Goal: Task Accomplishment & Management: Complete application form

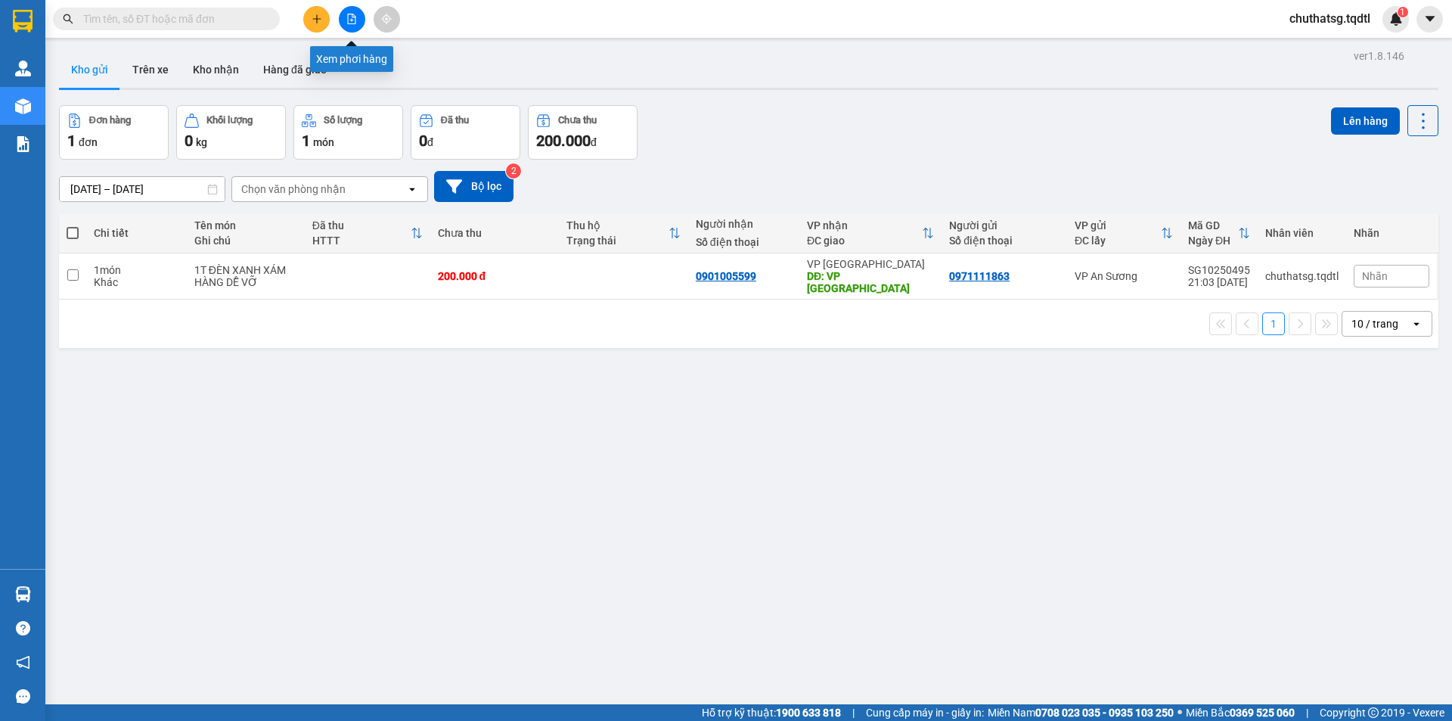
click at [348, 27] on button at bounding box center [352, 19] width 26 height 26
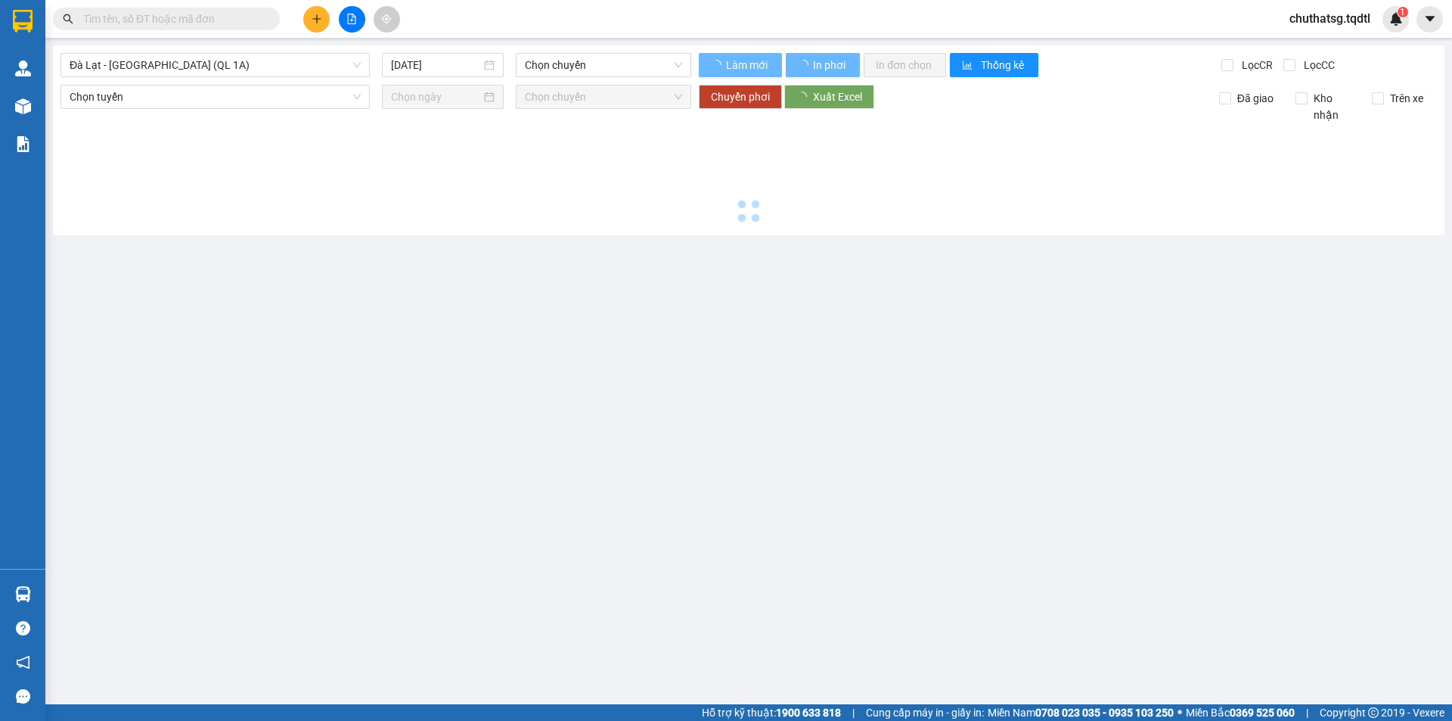
type input "[DATE]"
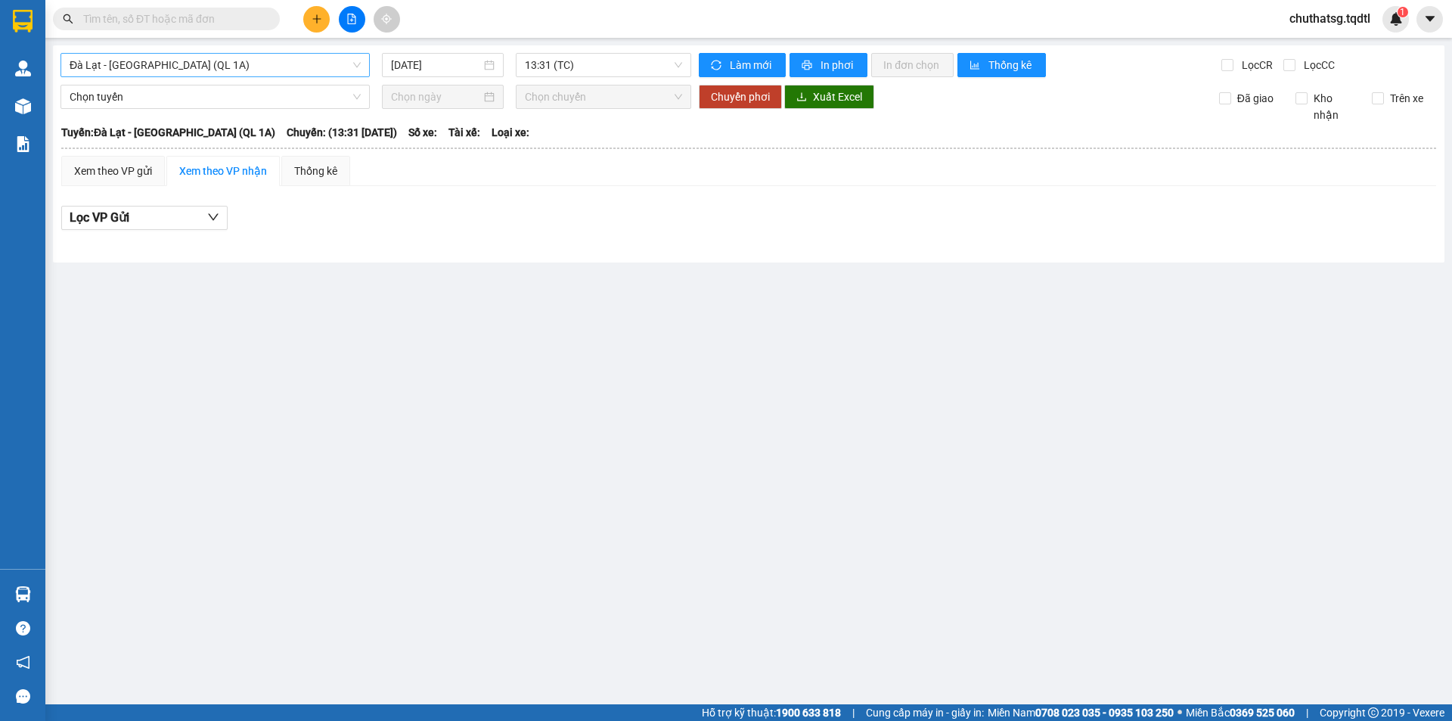
click at [247, 68] on span "Đà Lạt - [GEOGRAPHIC_DATA] (QL 1A)" at bounding box center [215, 65] width 291 height 23
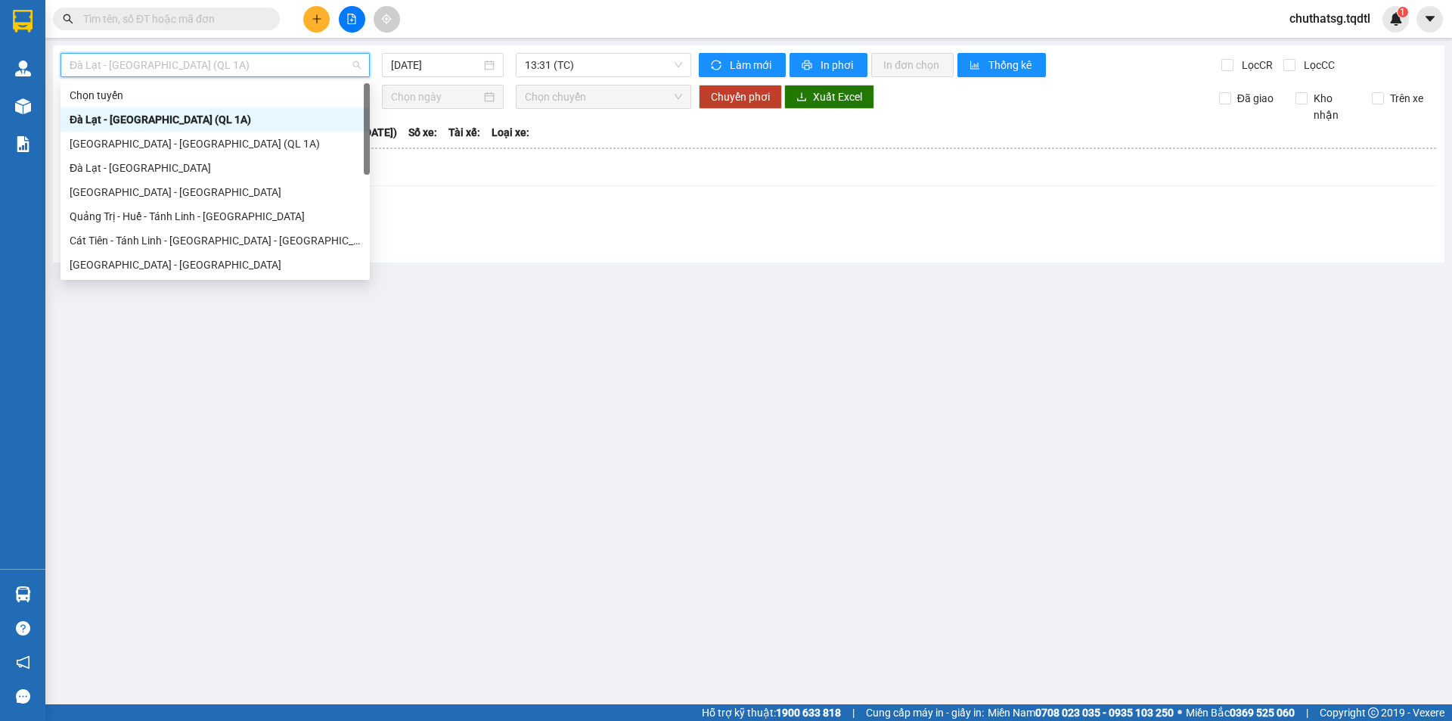
type input "S"
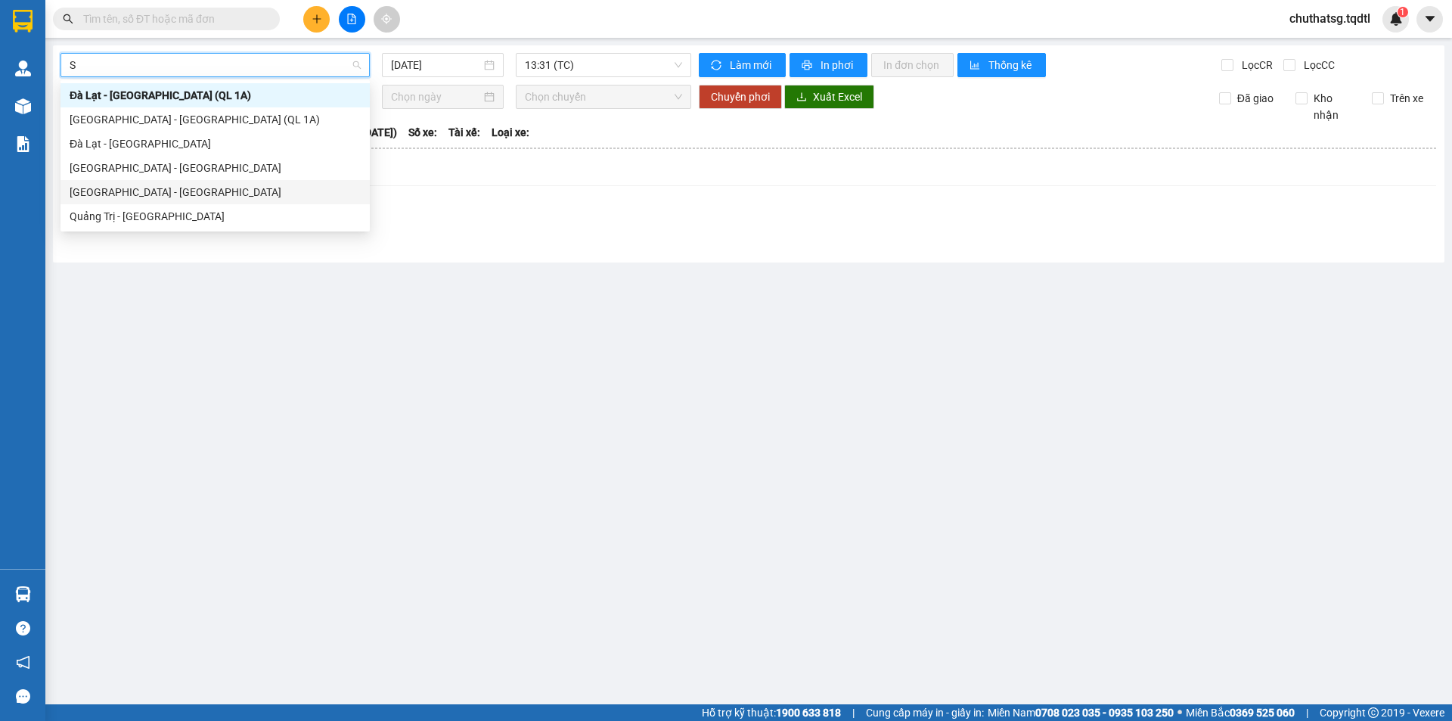
drag, startPoint x: 136, startPoint y: 195, endPoint x: 203, endPoint y: 109, distance: 108.9
click at [136, 192] on div "[GEOGRAPHIC_DATA] - [GEOGRAPHIC_DATA]" at bounding box center [215, 192] width 291 height 17
type input "[DATE]"
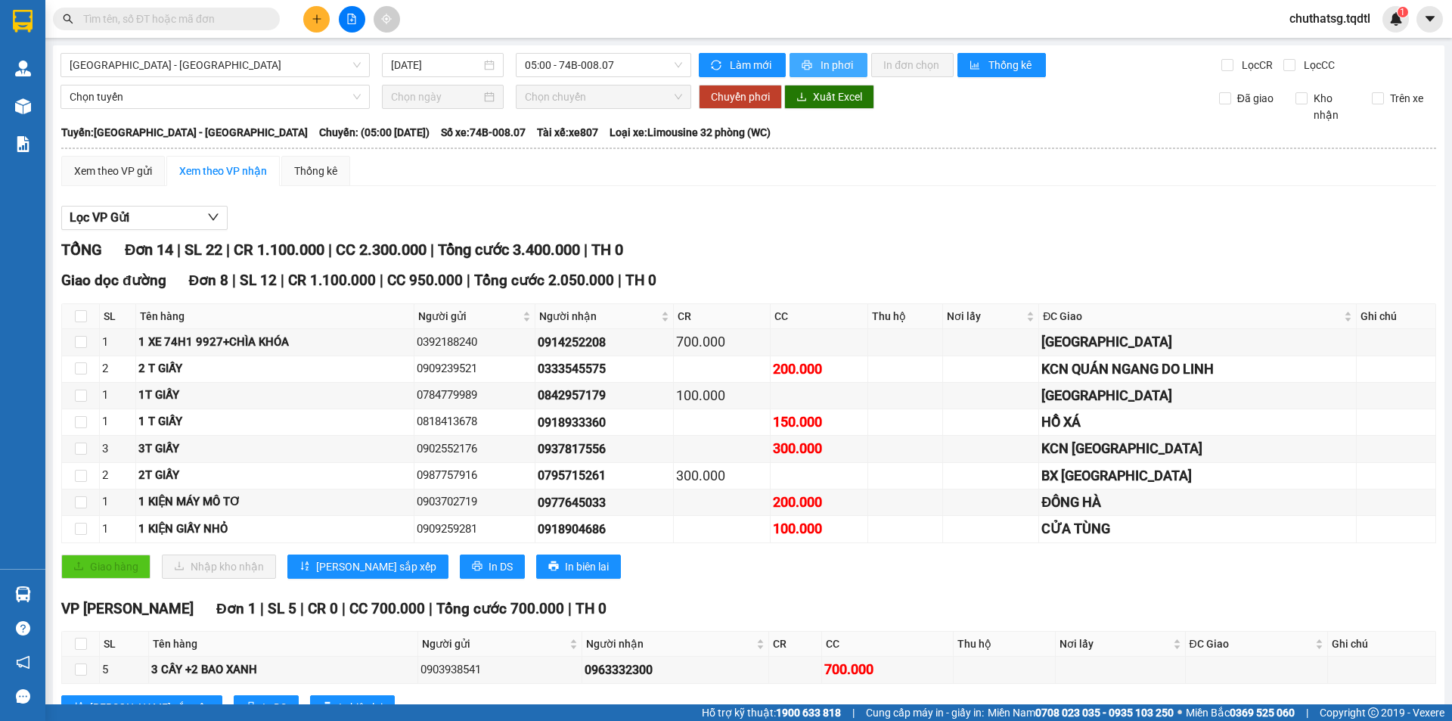
drag, startPoint x: 848, startPoint y: 46, endPoint x: 836, endPoint y: 54, distance: 14.7
click at [842, 52] on div "[GEOGRAPHIC_DATA] - [GEOGRAPHIC_DATA] [DATE] 05:00 - 74B-008.07 Làm mới In phơi…" at bounding box center [749, 523] width 1392 height 956
click at [833, 54] on button "In phơi" at bounding box center [829, 65] width 78 height 24
drag, startPoint x: 827, startPoint y: 61, endPoint x: 956, endPoint y: 160, distance: 162.9
click at [832, 75] on button "In phơi" at bounding box center [829, 65] width 78 height 24
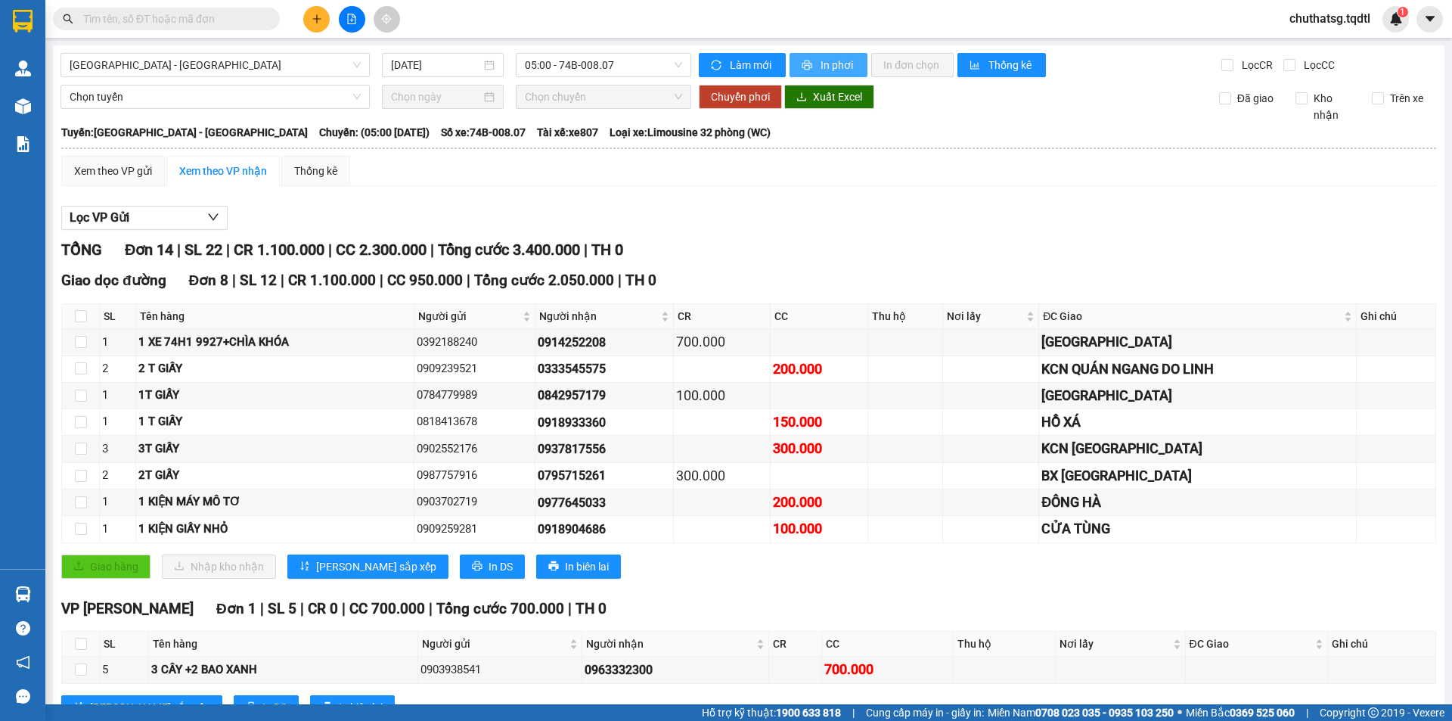
click at [822, 58] on span "In phơi" at bounding box center [838, 65] width 35 height 17
drag, startPoint x: 315, startPoint y: 12, endPoint x: 299, endPoint y: 18, distance: 17.0
click at [315, 11] on button at bounding box center [316, 19] width 26 height 26
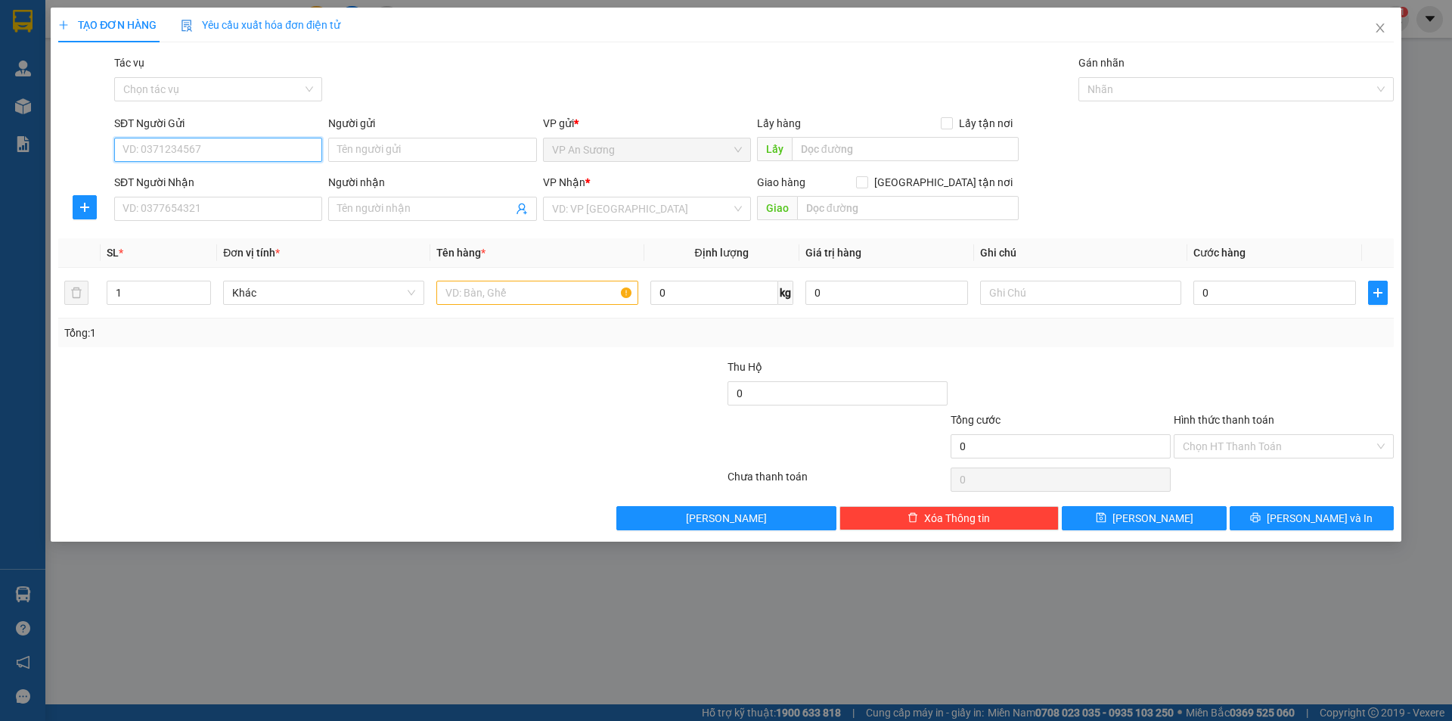
click at [230, 146] on input "SĐT Người Gửi" at bounding box center [218, 150] width 208 height 24
type input "0384025898"
click at [222, 197] on input "SĐT Người Nhận" at bounding box center [218, 209] width 208 height 24
click at [621, 206] on input "search" at bounding box center [641, 208] width 179 height 23
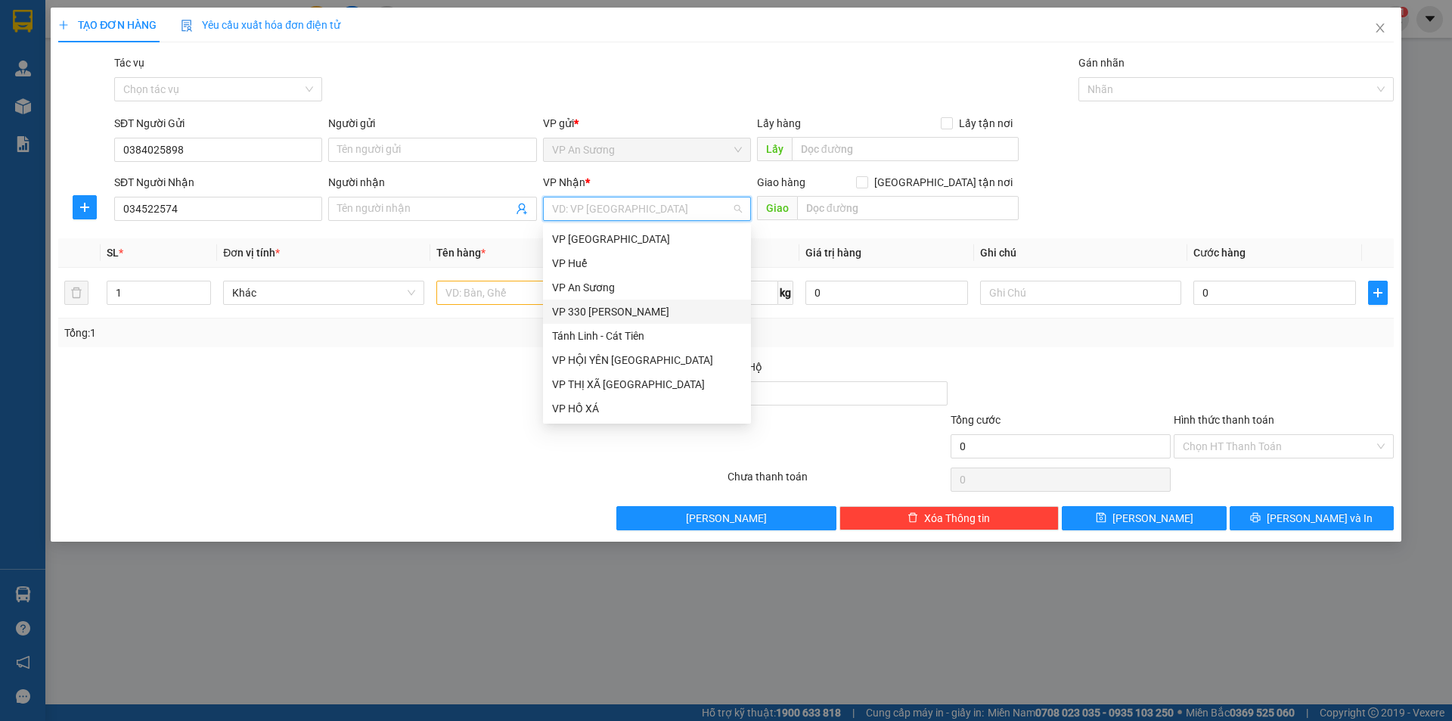
click at [637, 305] on div "VP 330 [PERSON_NAME]" at bounding box center [647, 311] width 190 height 17
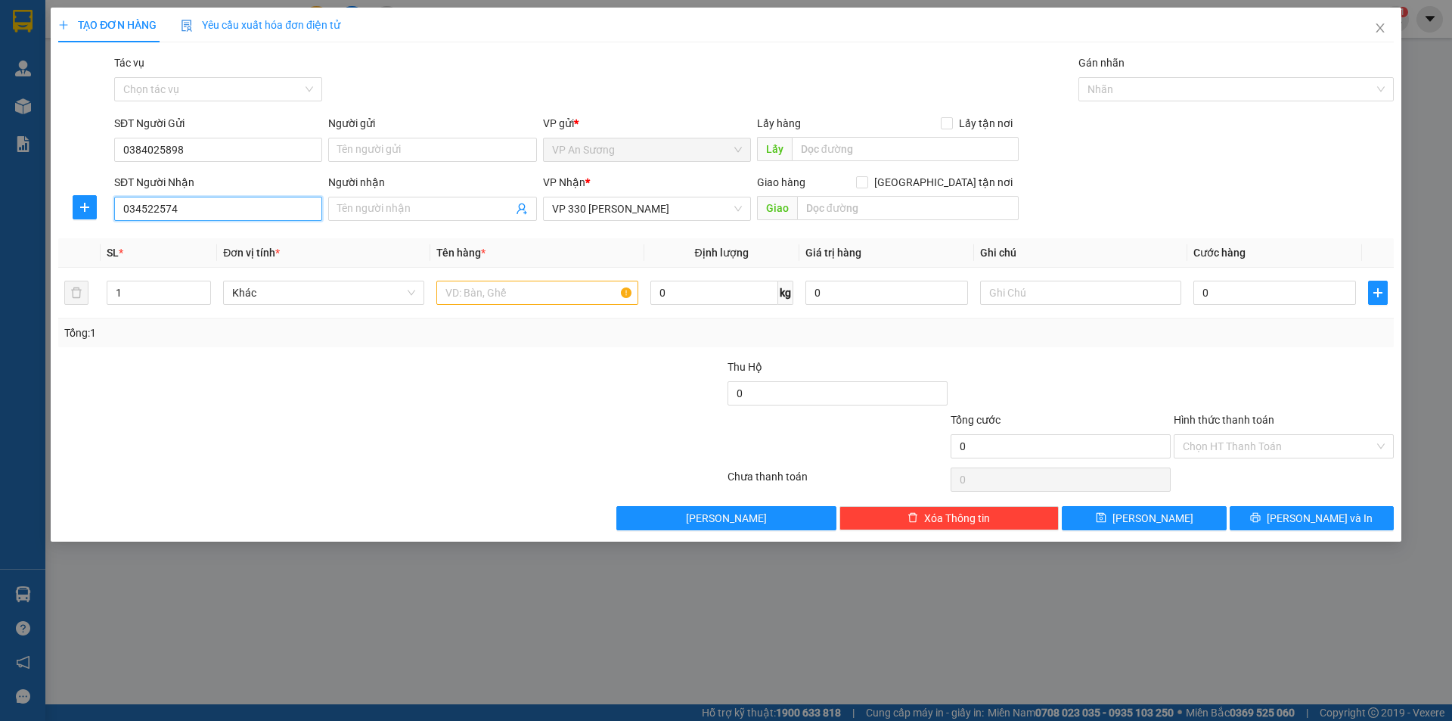
click at [213, 206] on input "034522574" at bounding box center [218, 209] width 208 height 24
type input "0"
drag, startPoint x: 489, startPoint y: 295, endPoint x: 517, endPoint y: 276, distance: 33.8
click at [489, 294] on input "text" at bounding box center [536, 293] width 201 height 24
drag, startPoint x: 206, startPoint y: 191, endPoint x: 205, endPoint y: 206, distance: 14.4
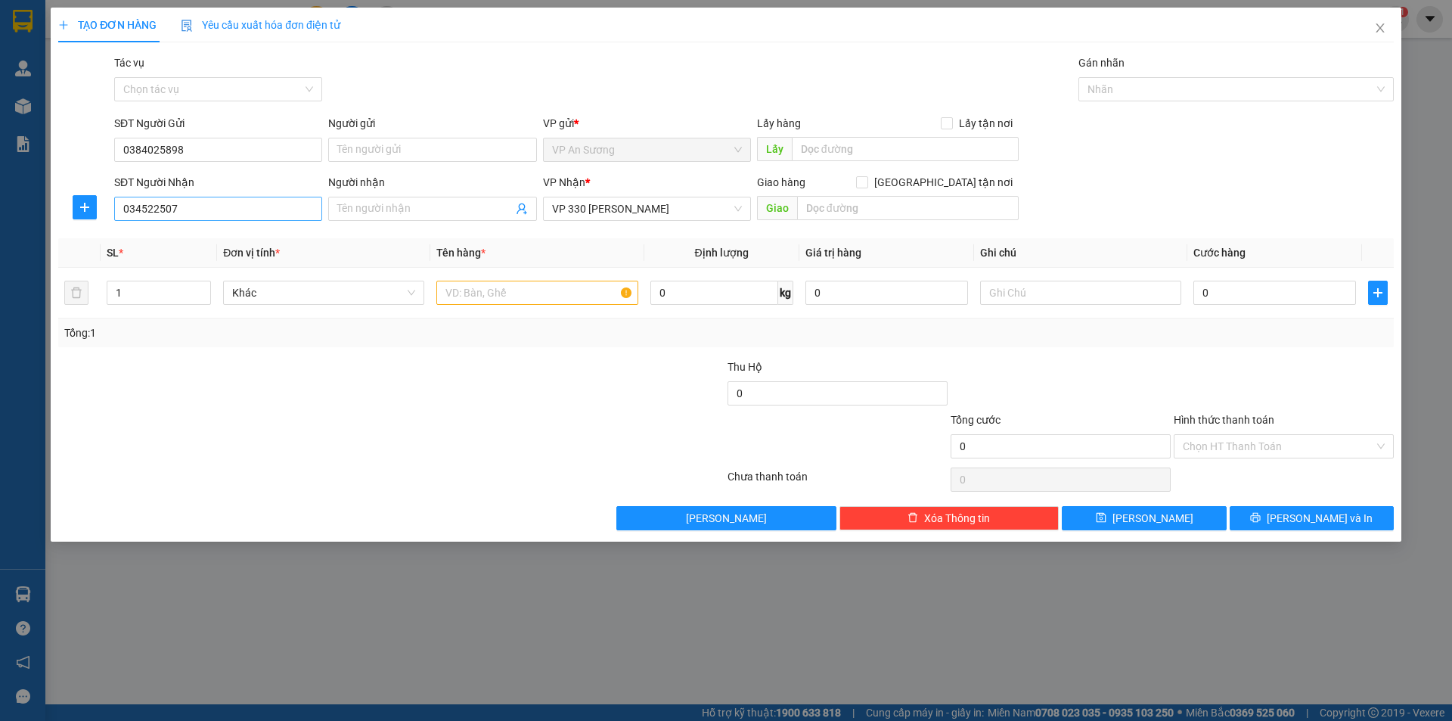
click at [206, 211] on div "SĐT Người Nhận 034522507" at bounding box center [218, 200] width 208 height 53
click at [205, 206] on input "034522507" at bounding box center [218, 209] width 208 height 24
type input "0345225074"
click at [464, 298] on input "text" at bounding box center [536, 293] width 201 height 24
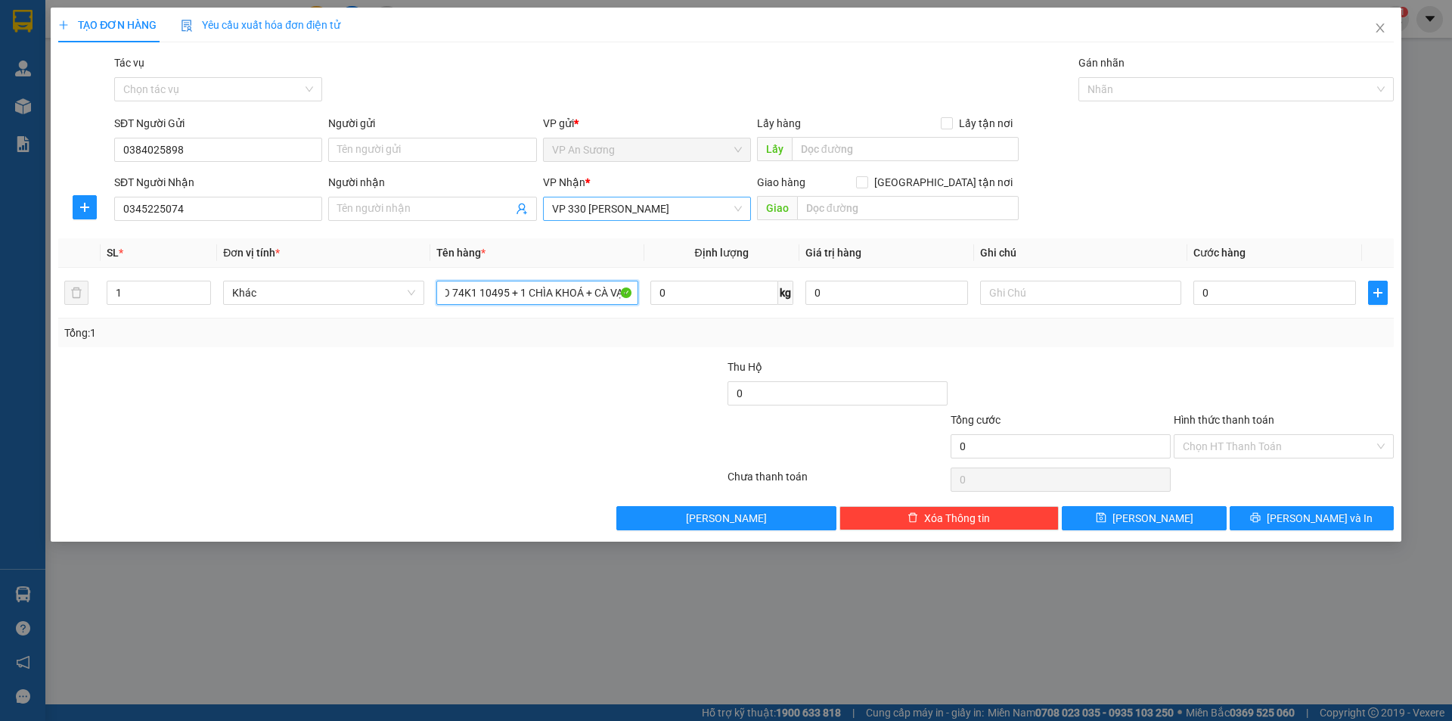
click at [681, 204] on span "VP 330 [PERSON_NAME]" at bounding box center [647, 208] width 190 height 23
type input "1 XE WINNO 74K1 10495 + 1 CHÌA KHOÁ + CÀ VẠT"
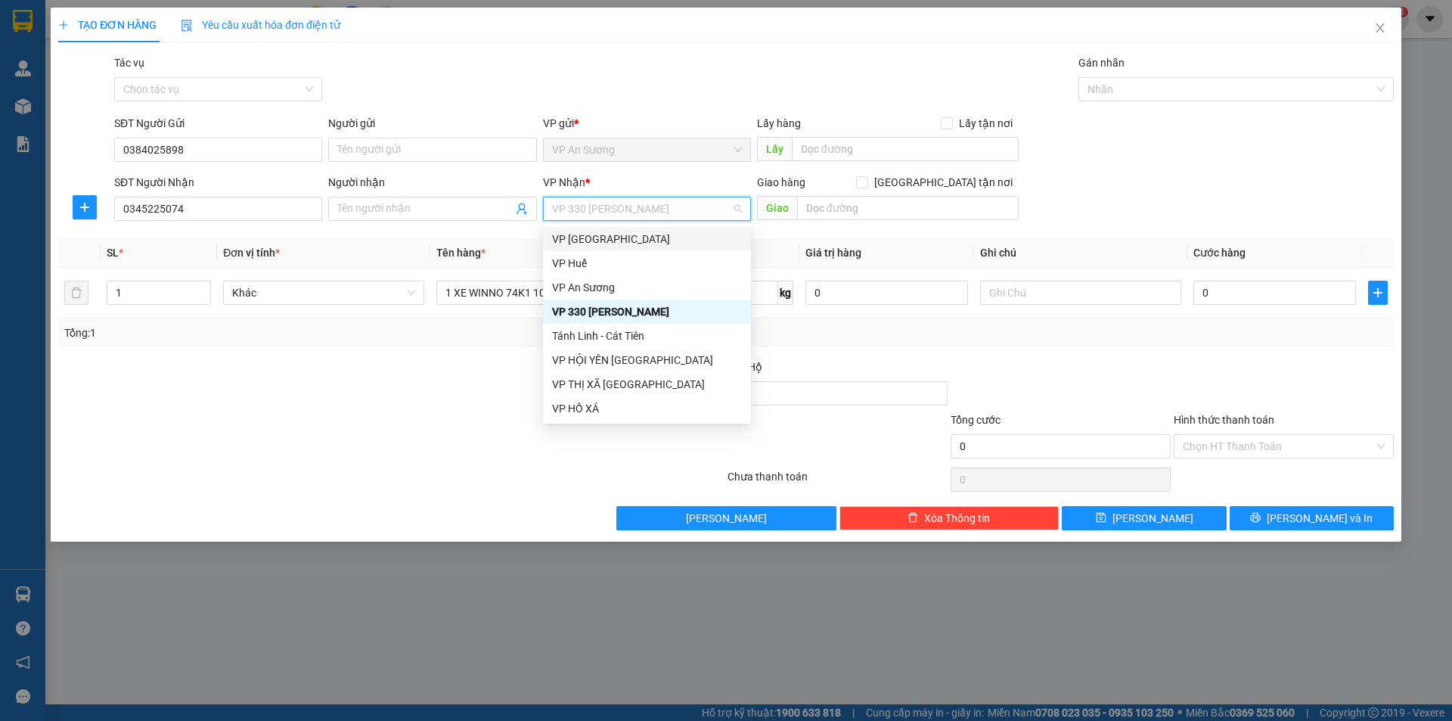
type input "L"
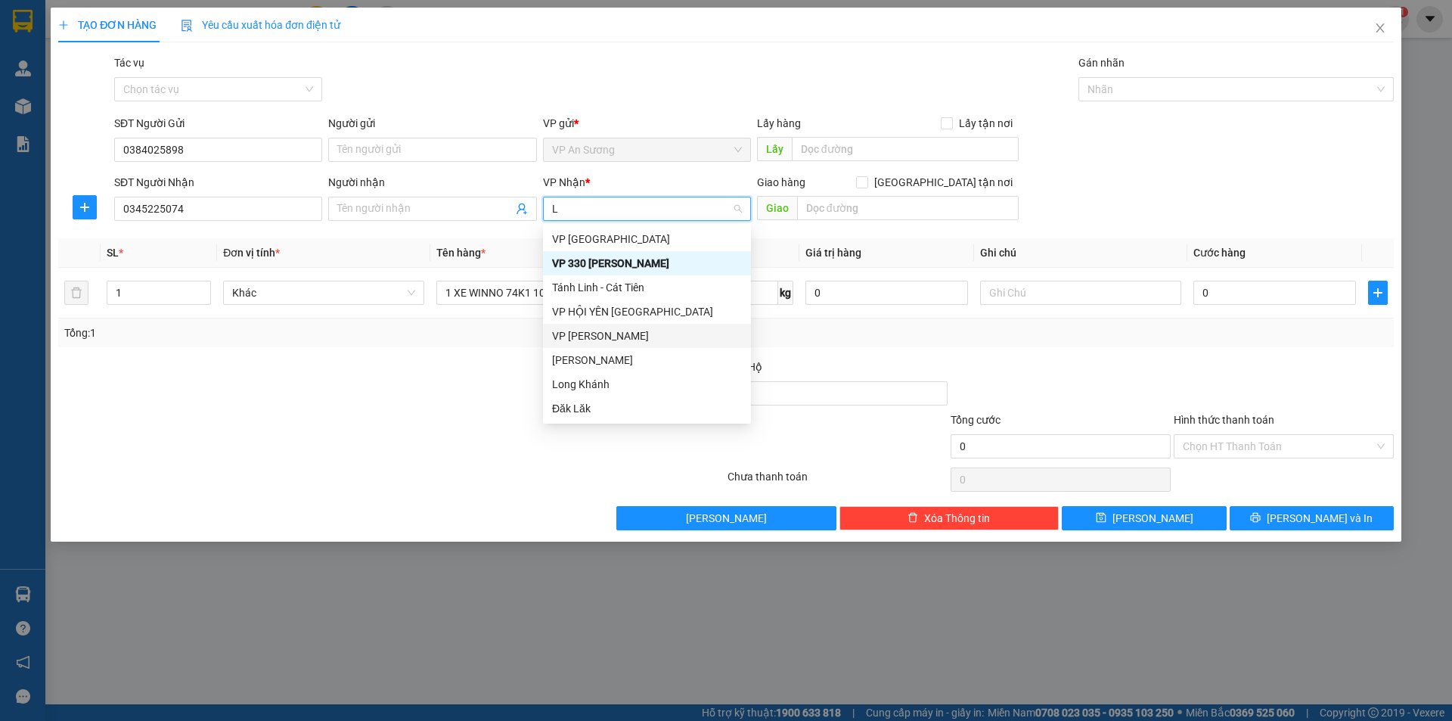
click at [612, 328] on div "VP [PERSON_NAME]" at bounding box center [647, 335] width 190 height 17
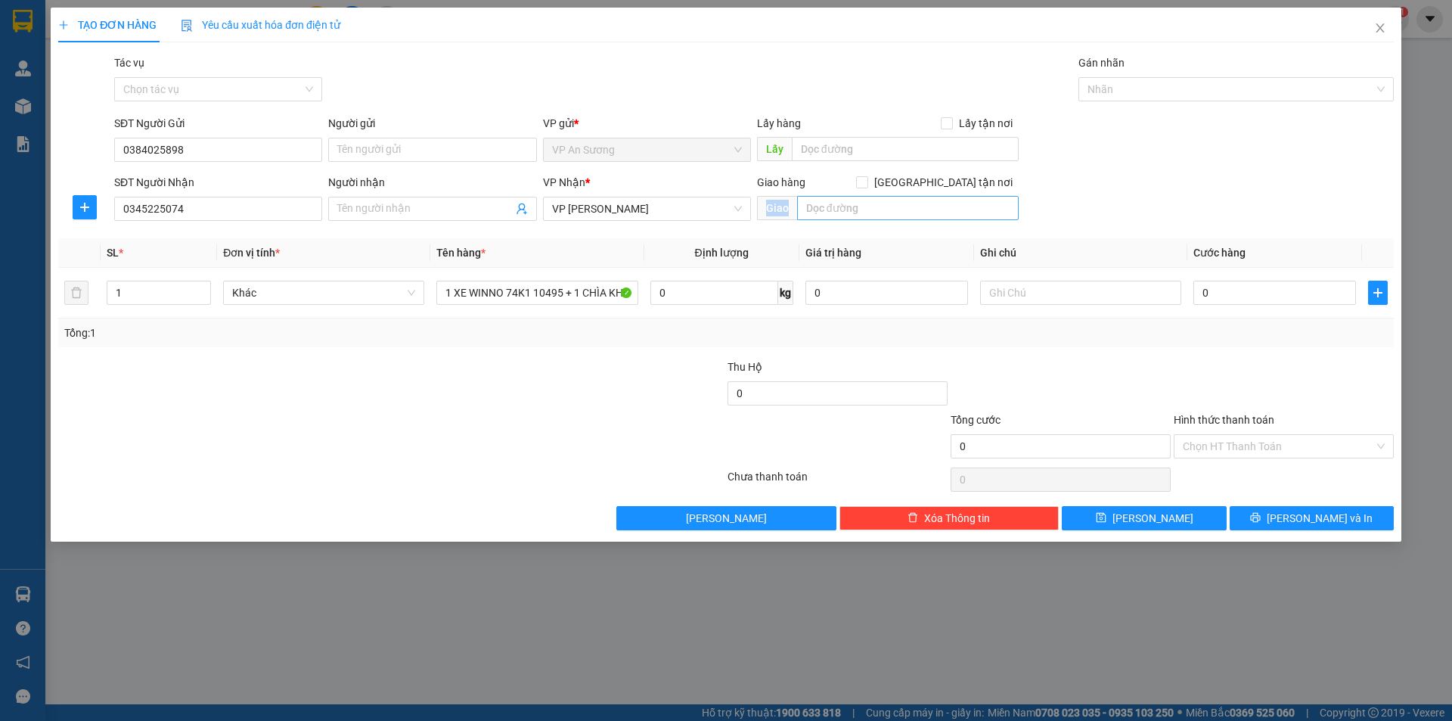
click at [939, 219] on div "Giao hàng [GEOGRAPHIC_DATA] tận nơi [GEOGRAPHIC_DATA]" at bounding box center [888, 200] width 262 height 53
click at [908, 213] on input "text" at bounding box center [908, 208] width 222 height 24
type input "DAKARONG"
type input "8"
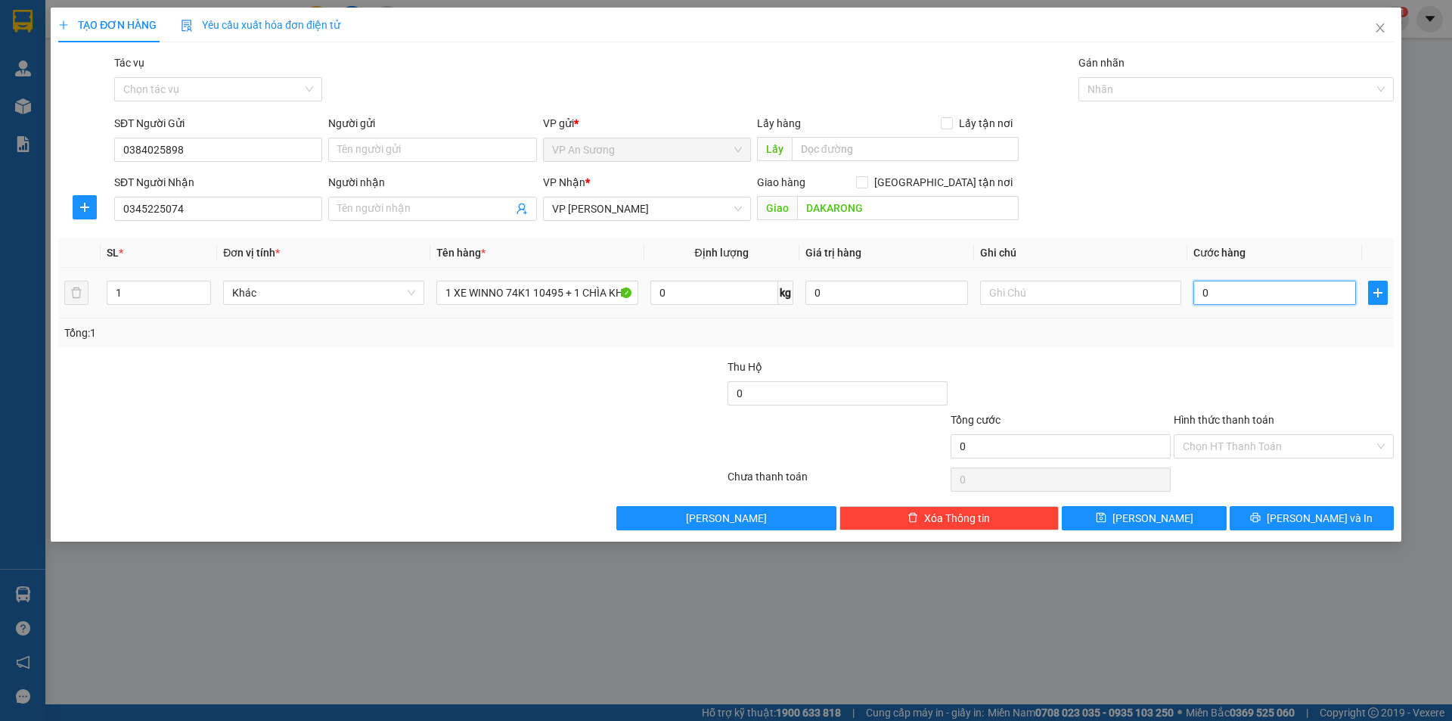
type input "8"
type input "80"
type input "800"
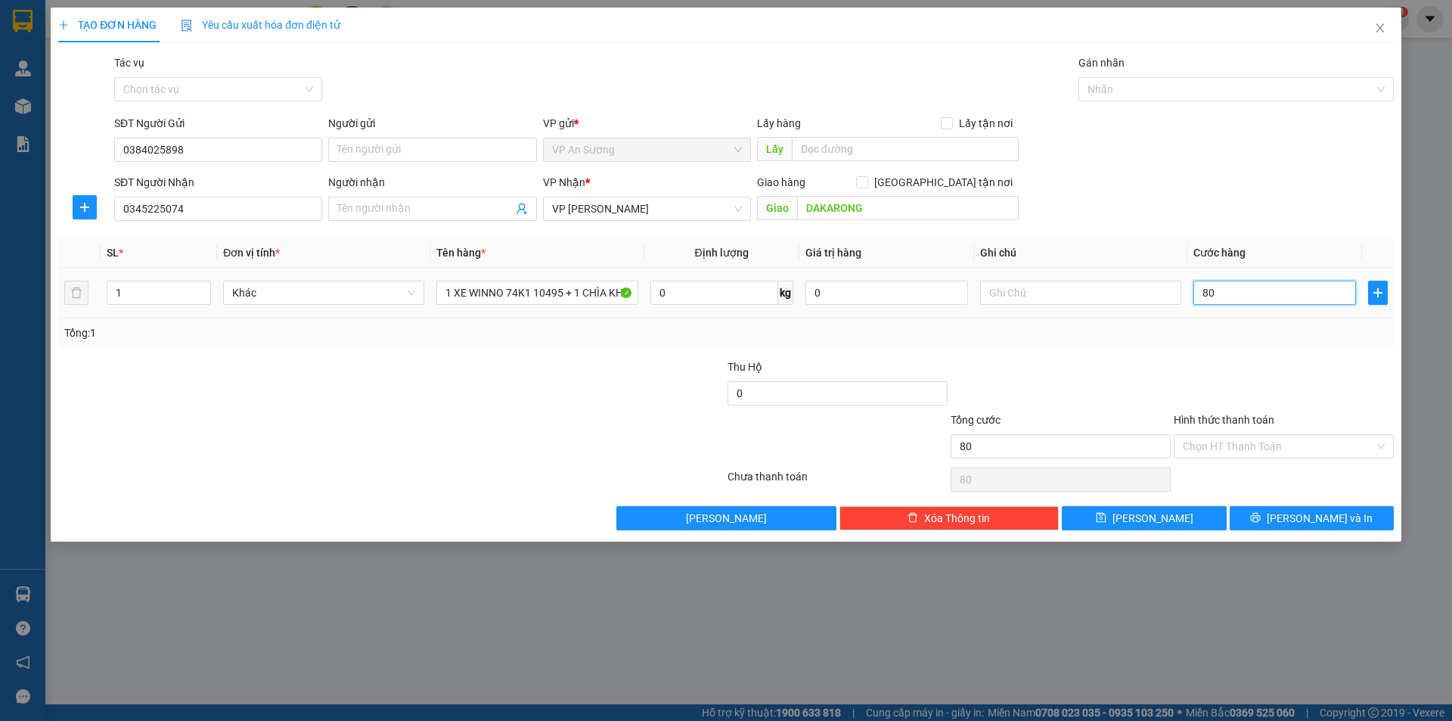
type input "800"
type input "8.000"
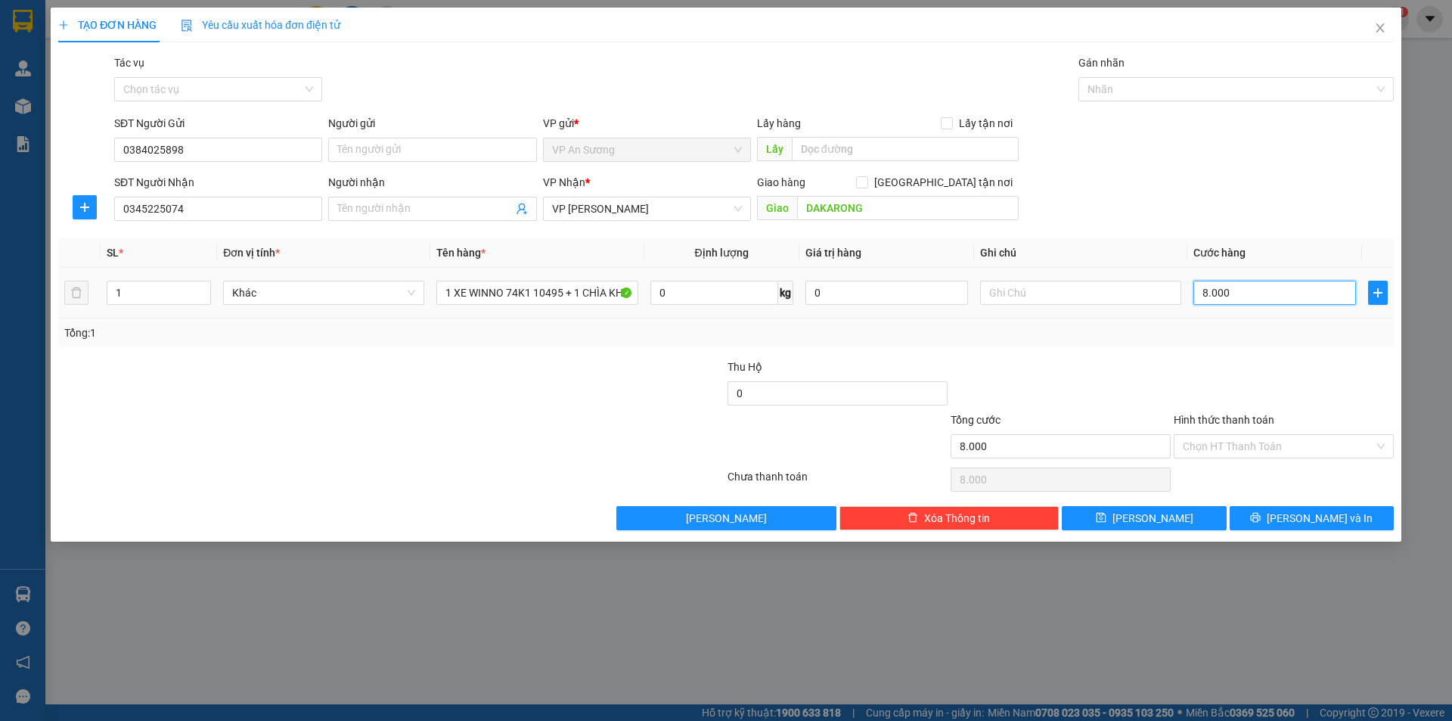
type input "80.000"
type input "800.000"
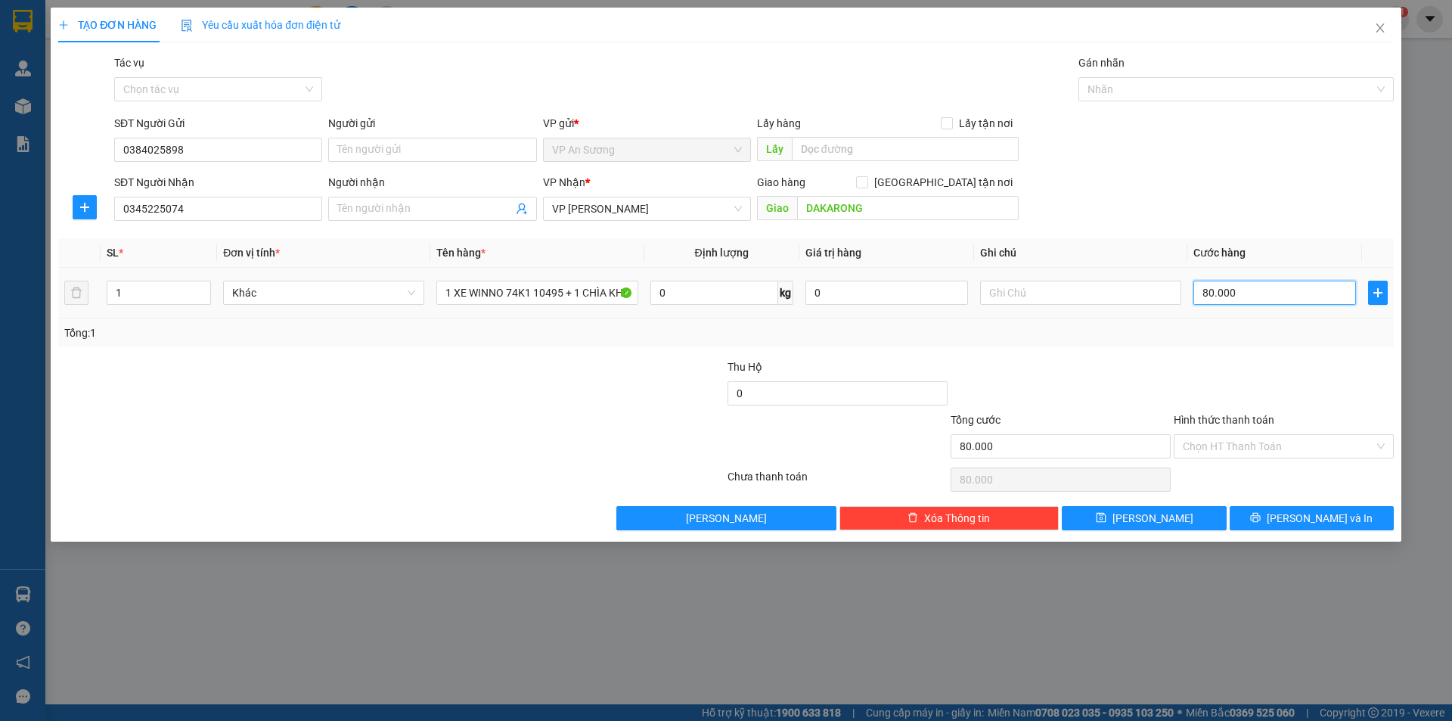
type input "800.000"
click at [1306, 449] on input "Hình thức thanh toán" at bounding box center [1278, 446] width 191 height 23
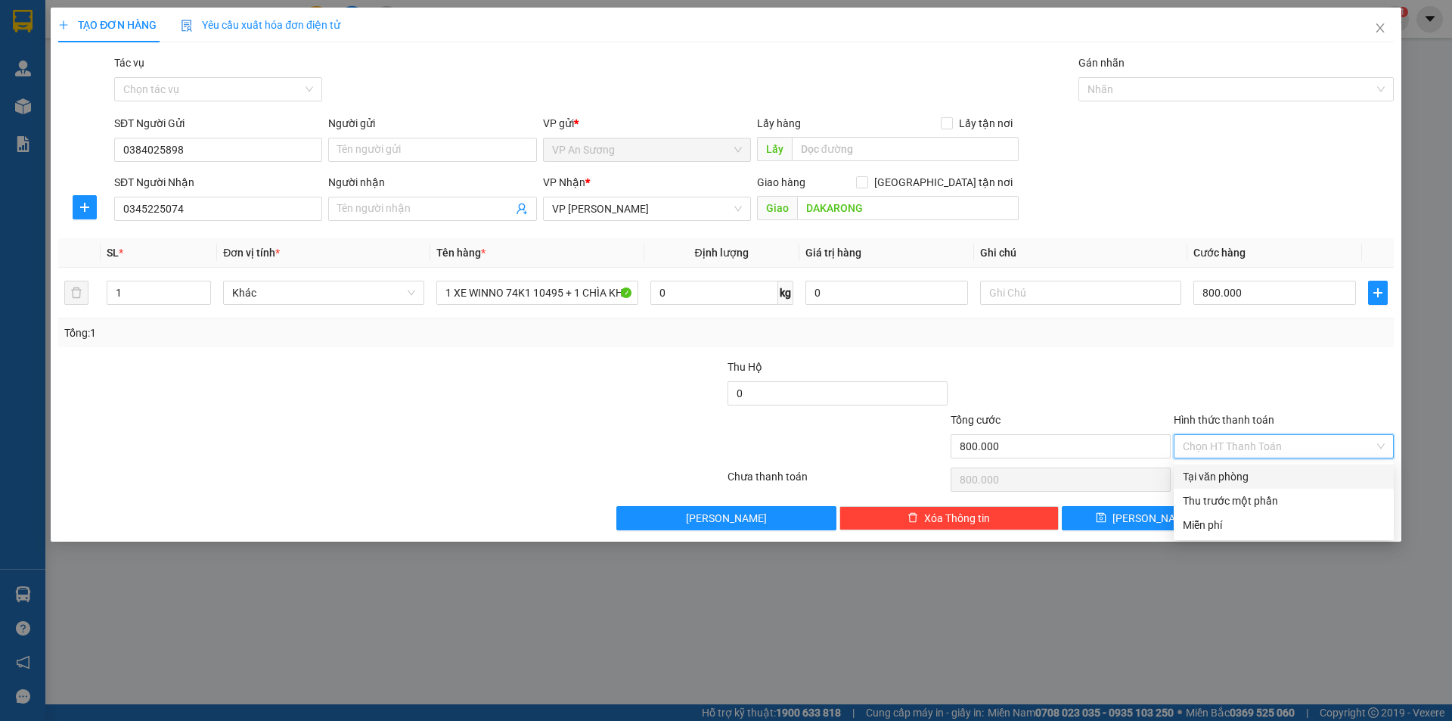
click at [1281, 473] on div "Tại văn phòng" at bounding box center [1284, 476] width 202 height 17
type input "0"
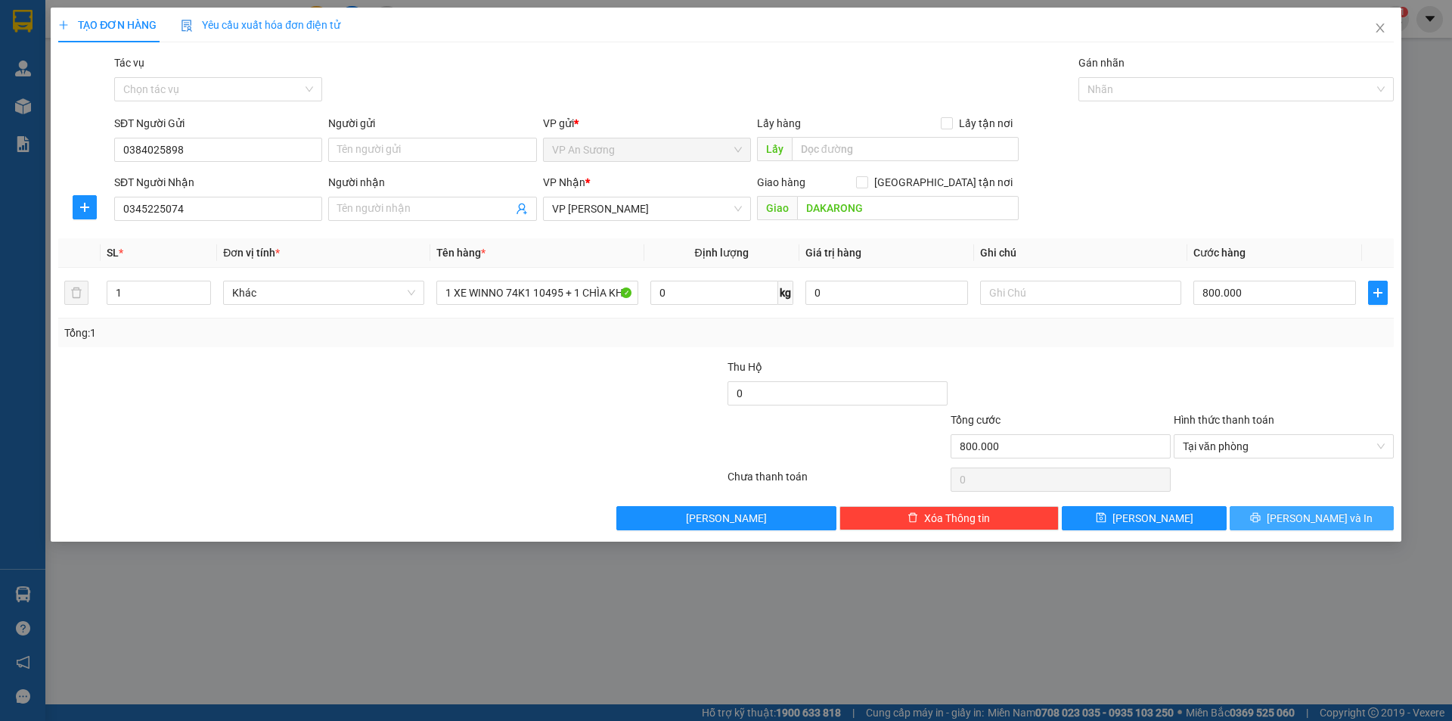
click at [1295, 520] on button "[PERSON_NAME] và In" at bounding box center [1312, 518] width 164 height 24
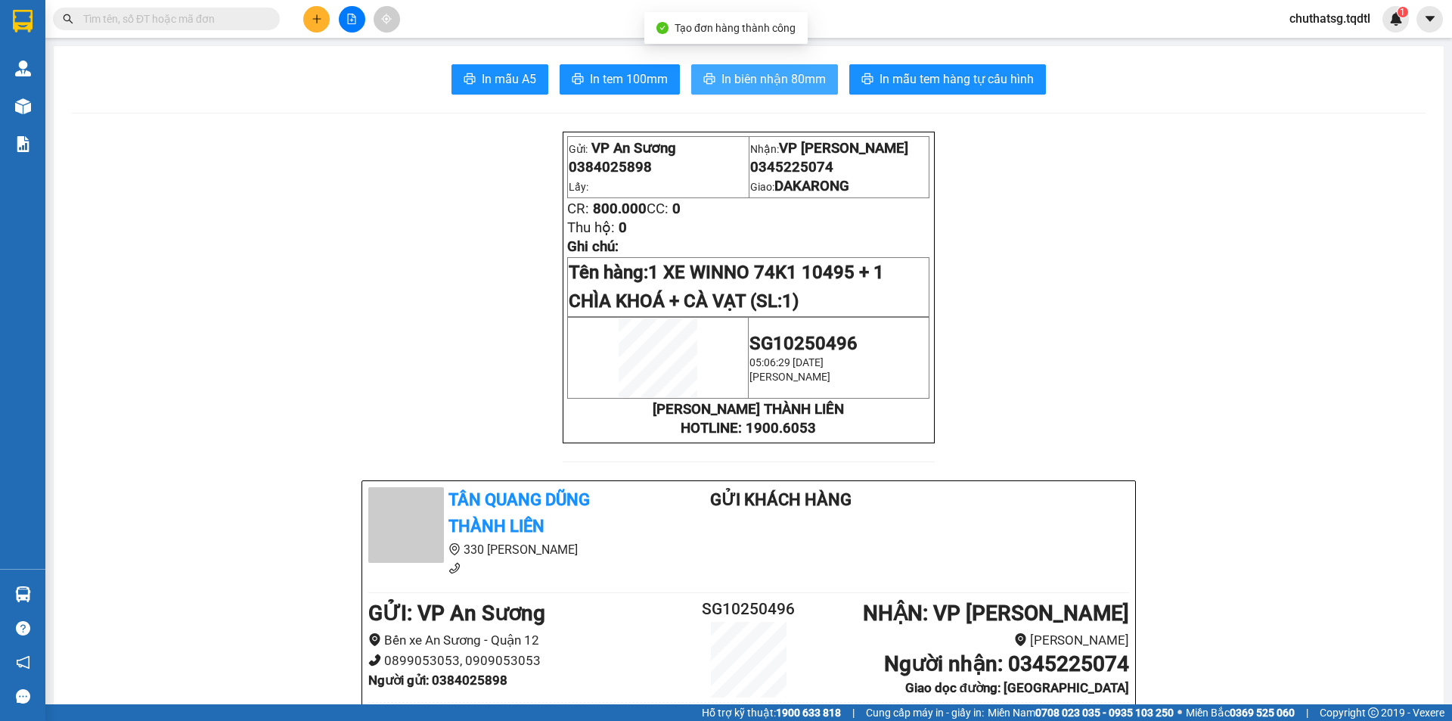
click at [778, 92] on button "In biên nhận 80mm" at bounding box center [764, 79] width 147 height 30
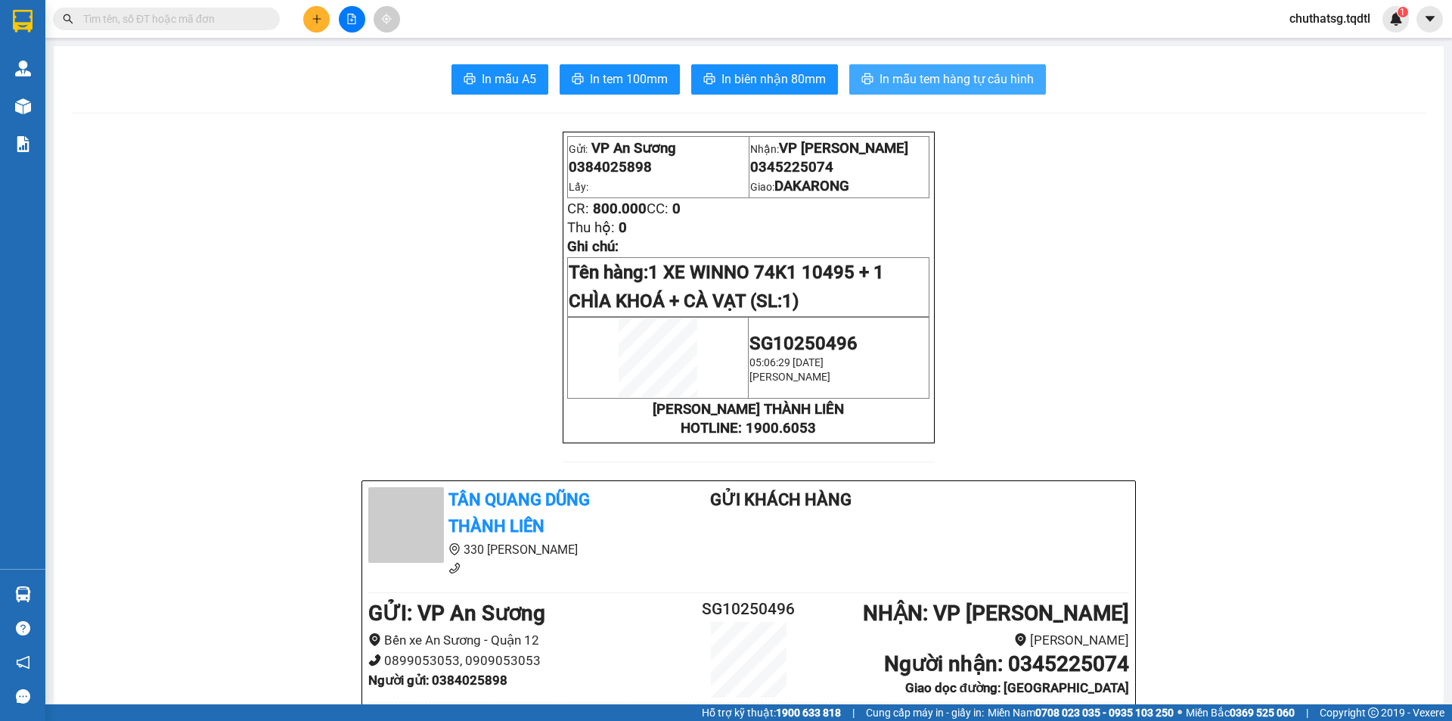
click at [976, 69] on button "In mẫu tem hàng tự cấu hình" at bounding box center [947, 79] width 197 height 30
click at [611, 77] on span "In tem 100mm" at bounding box center [629, 79] width 78 height 19
drag, startPoint x: 874, startPoint y: 76, endPoint x: 965, endPoint y: 36, distance: 98.9
click at [880, 75] on span "In mẫu tem hàng tự cấu hình" at bounding box center [957, 79] width 154 height 19
drag, startPoint x: 918, startPoint y: 67, endPoint x: 915, endPoint y: 80, distance: 13.2
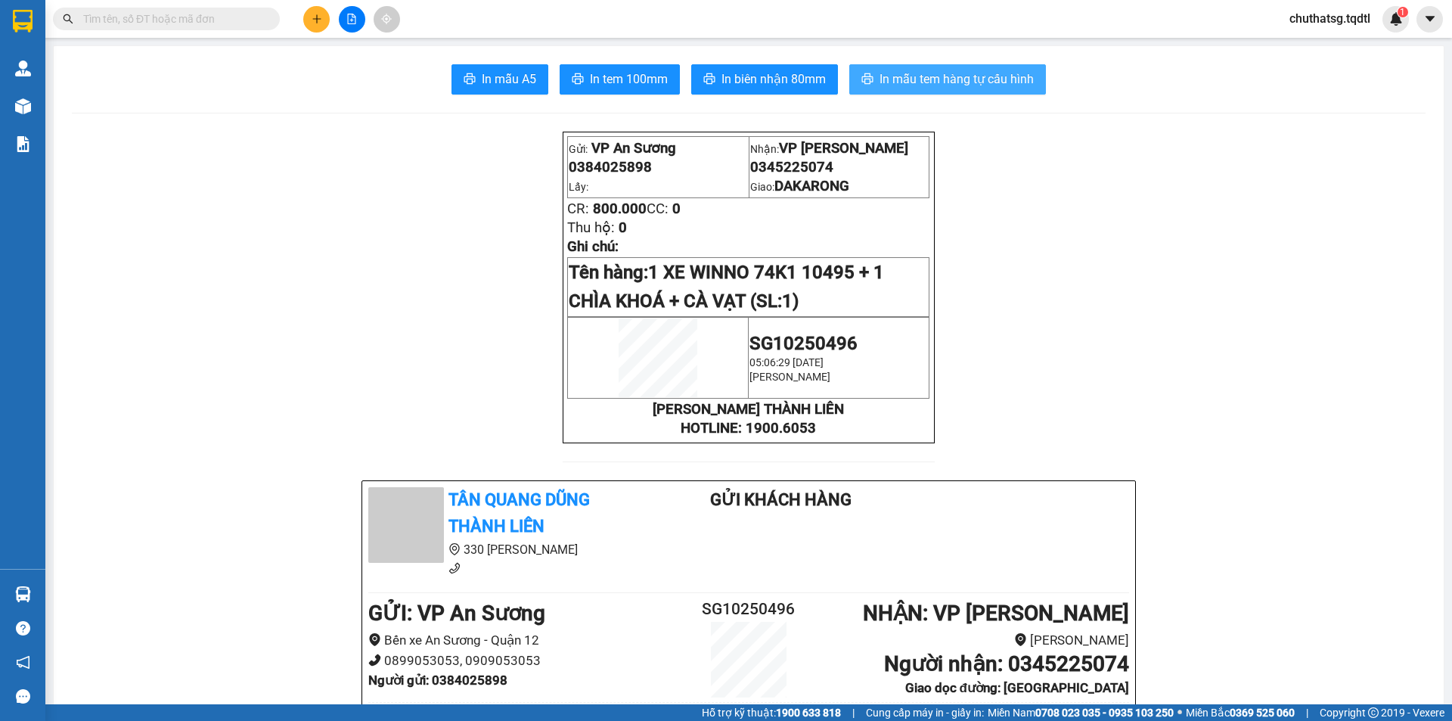
click at [915, 79] on button "In mẫu tem hàng tự cấu hình" at bounding box center [947, 79] width 197 height 30
click at [915, 80] on span "In mẫu tem hàng tự cấu hình" at bounding box center [957, 79] width 154 height 19
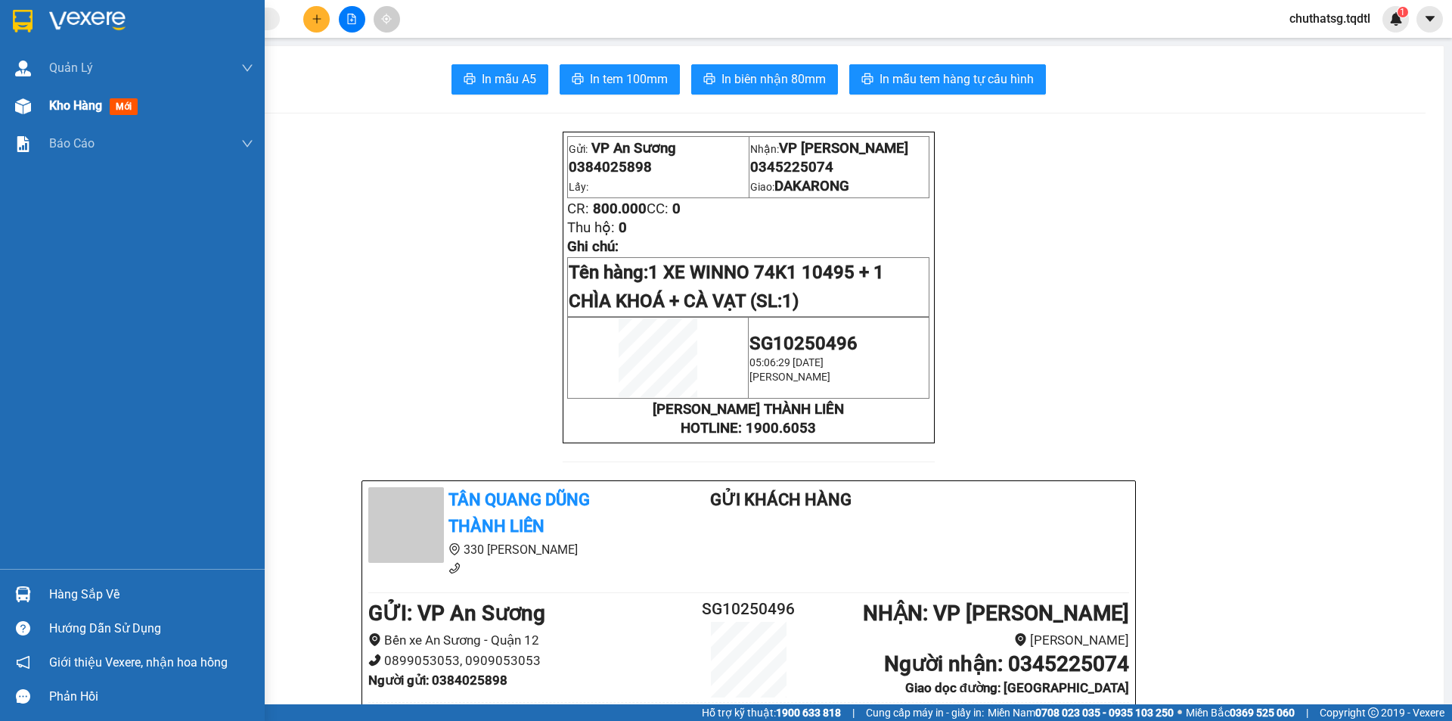
click at [56, 113] on span "Kho hàng" at bounding box center [75, 105] width 53 height 14
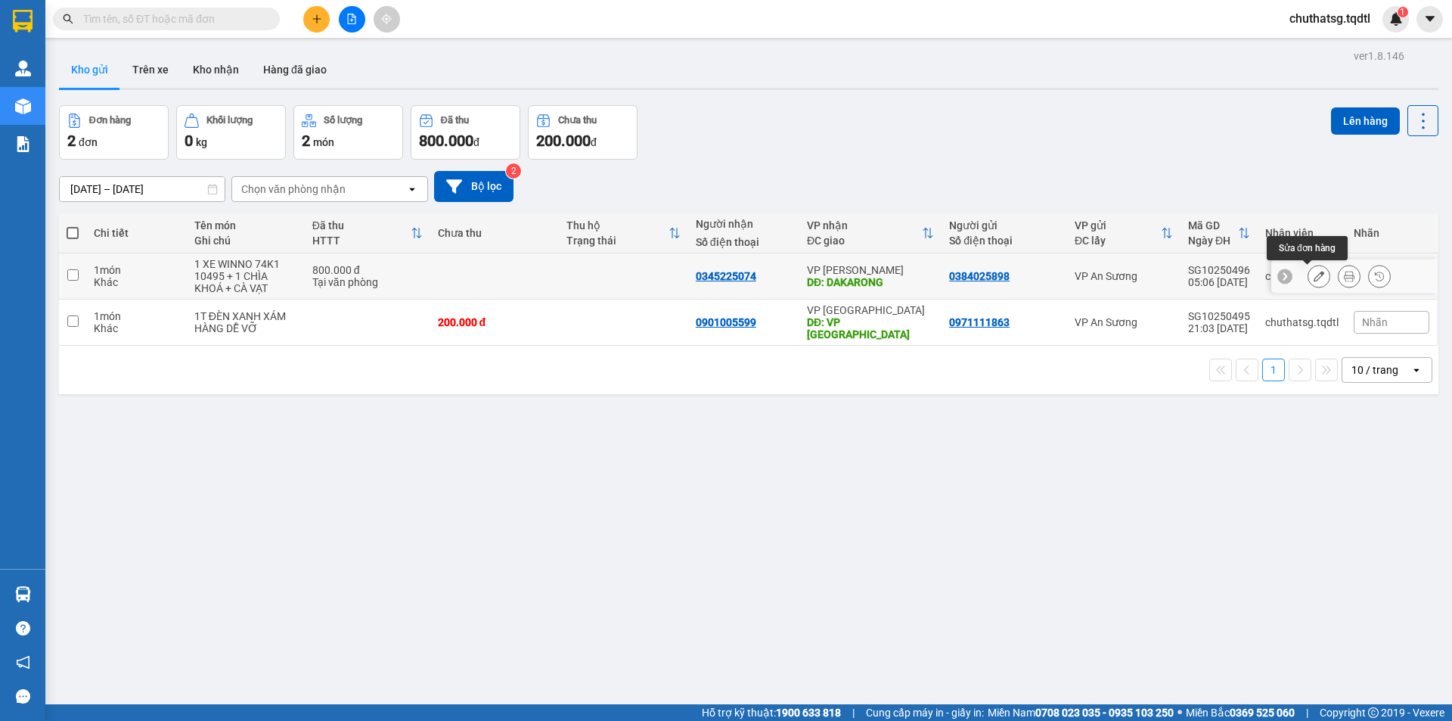
click at [1314, 277] on icon at bounding box center [1319, 276] width 11 height 11
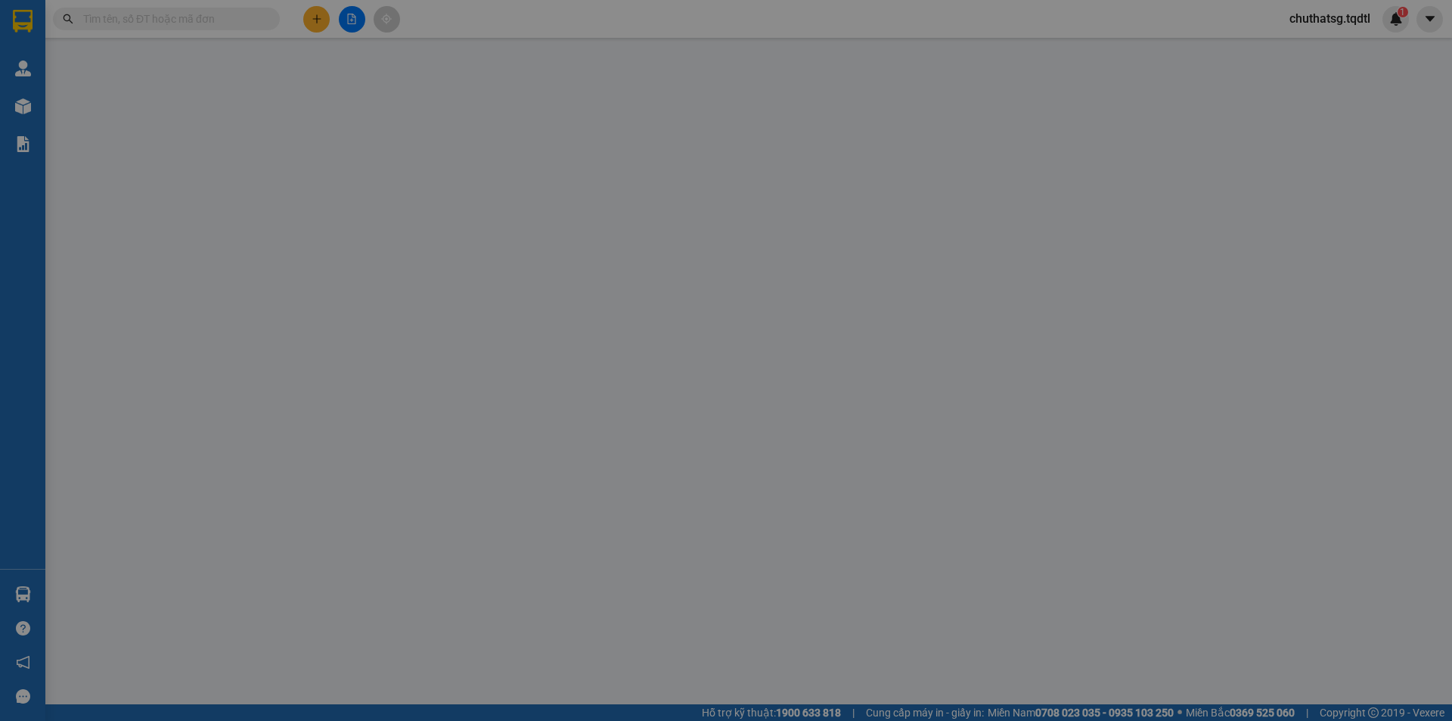
type input "0384025898"
type input "0345225074"
type input "DAKARONG"
type input "800.000"
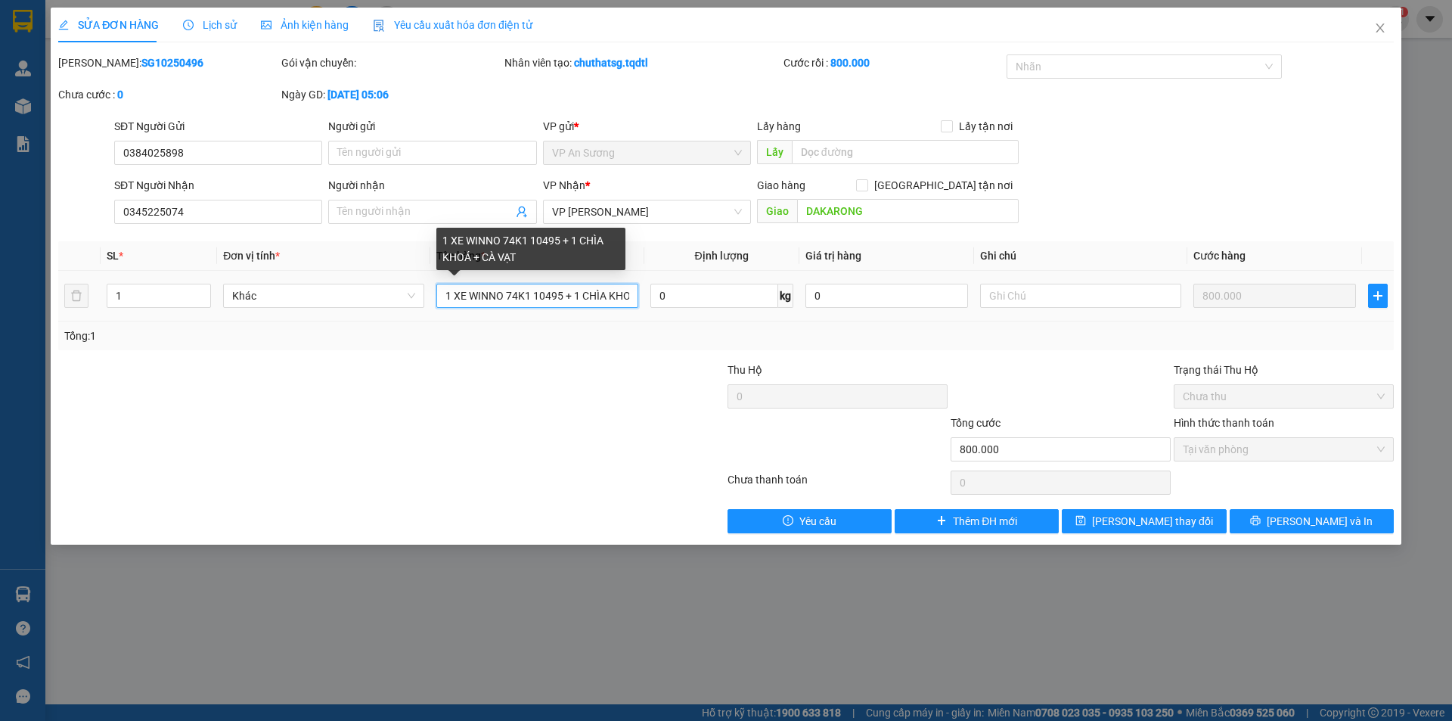
click at [508, 298] on input "1 XE WINNO 74K1 10495 + 1 CHÌA KHOÁ + CÀ VẠT" at bounding box center [536, 296] width 201 height 24
click at [614, 298] on input "1 XE WINNO +74K1 10495 + 1 CHÌA KHOÁ + CÀ VẠT" at bounding box center [536, 296] width 201 height 24
click at [633, 296] on input "1 XE WINNO +74K1 10495 + 1 CHÌA KHOÁ + CÀ VẠT" at bounding box center [536, 296] width 201 height 24
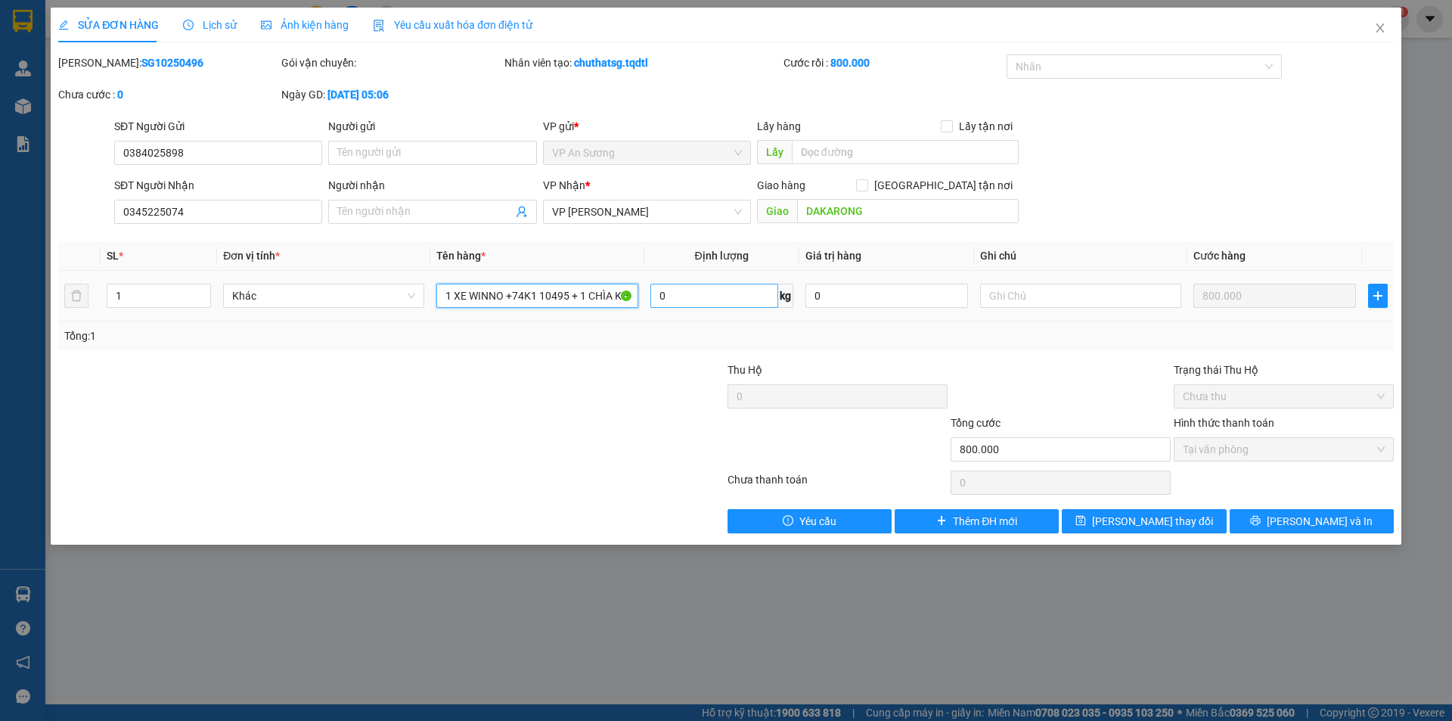
type input "1 XE WINNO +74K1 10495 + 1 CHÌA KH + 1 TÚI ĐỎOÁ + CÀ VẠT"
click at [1317, 517] on span "[PERSON_NAME] và In" at bounding box center [1320, 521] width 106 height 17
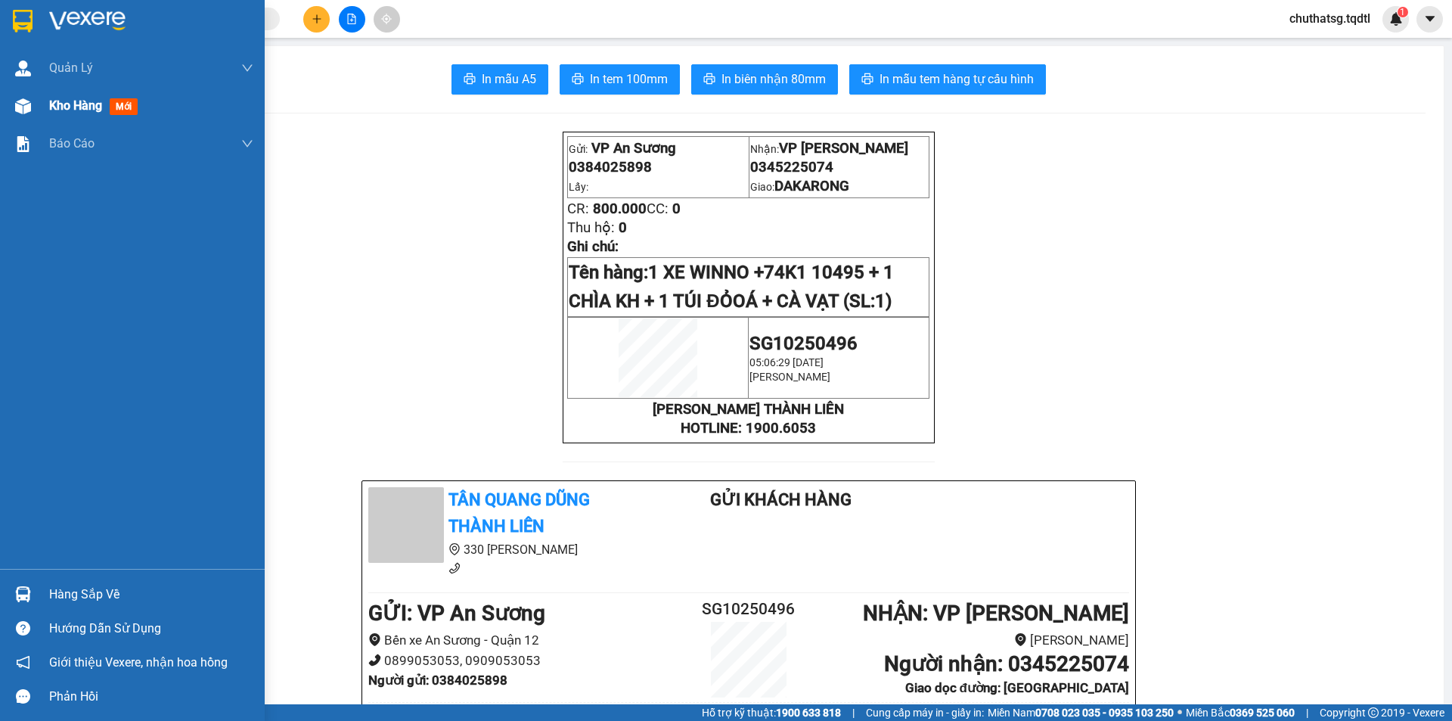
click at [25, 113] on img at bounding box center [23, 106] width 16 height 16
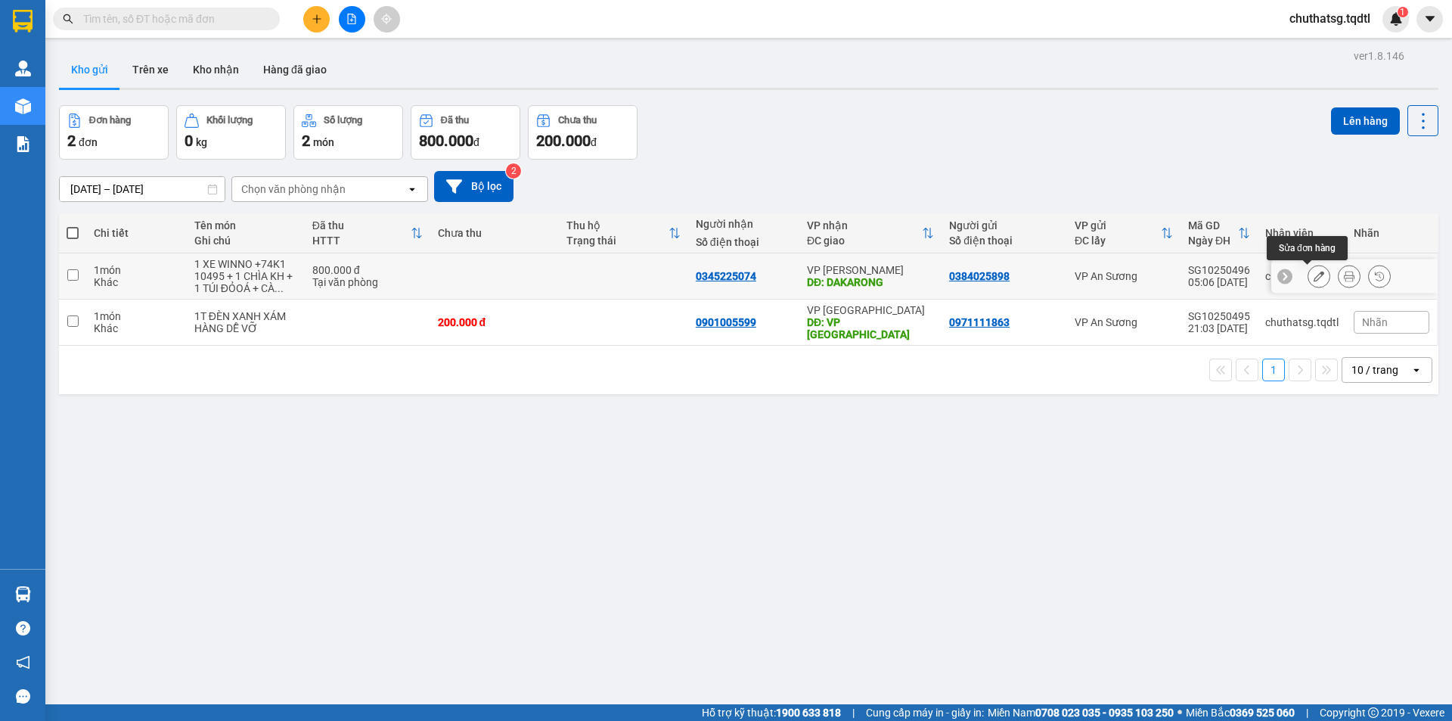
click at [1314, 275] on icon at bounding box center [1319, 276] width 11 height 11
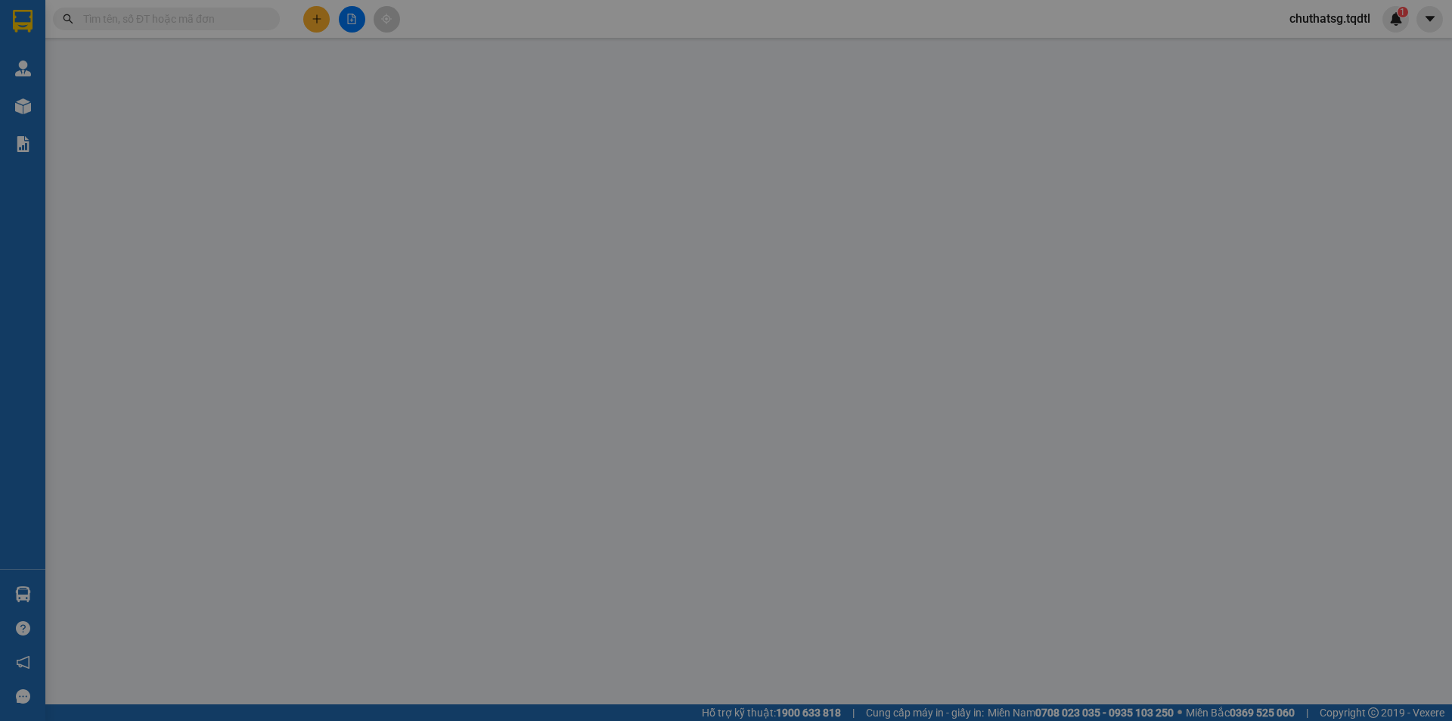
type input "0384025898"
type input "0345225074"
type input "DAKARONG"
type input "800.000"
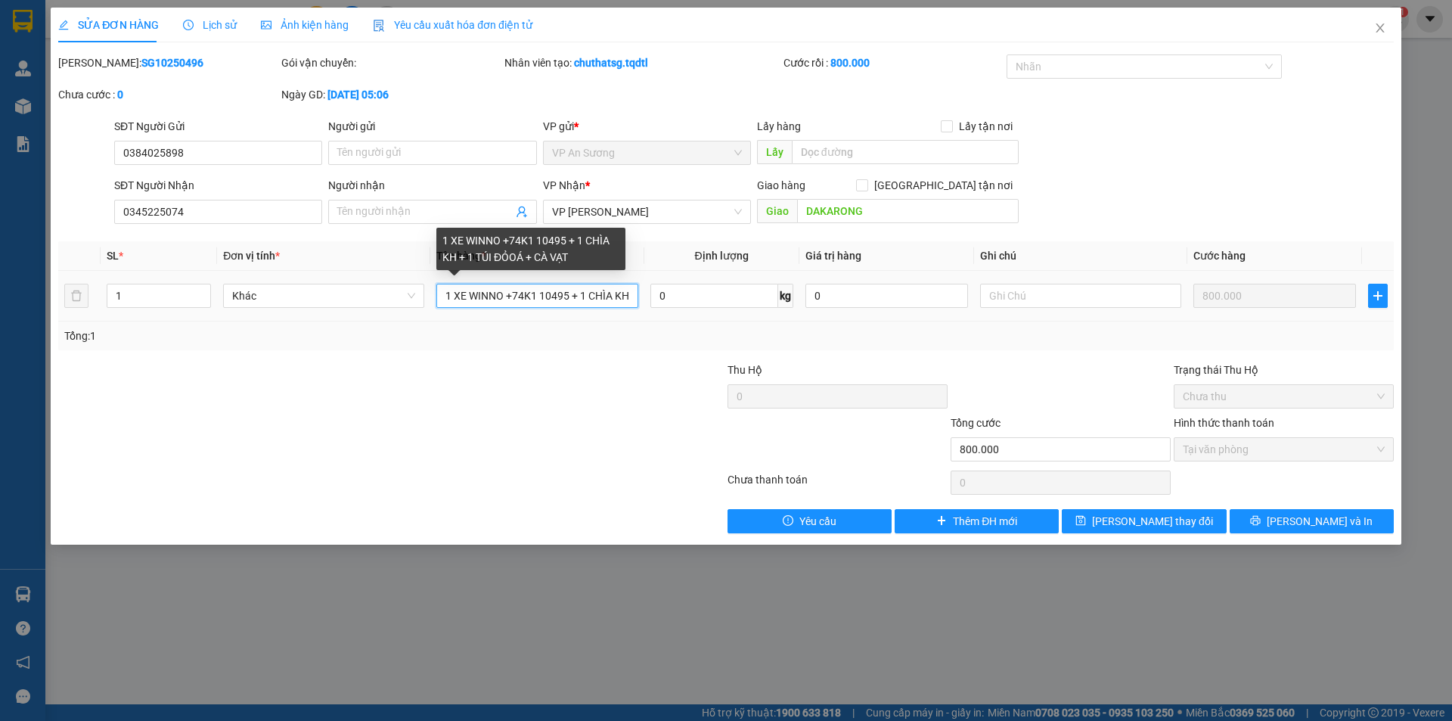
click at [625, 296] on input "1 XE WINNO +74K1 10495 + 1 CHÌA KH + 1 TÚI ĐỎOÁ + CÀ VẠT" at bounding box center [536, 296] width 201 height 24
click at [622, 294] on input "1 XE WINNO +74K1 10495 + H + 1 TÚI ĐỎOÁ + CÀ VẠT" at bounding box center [536, 296] width 201 height 24
click at [624, 294] on input "1 XE WINNO +74K1 10495 + H + 1 TÚI ĐỎOÁ + CÀ VẠT" at bounding box center [536, 296] width 201 height 24
click at [627, 294] on input "1 XE WINNO +74K1 10495 + H + 1 TÚI ĐỎOÁ + CÀ VẠT" at bounding box center [536, 296] width 201 height 24
click at [631, 295] on input "1 XE WINNO +74K1 10495 + ĐỎOÁ + CÀ VẠT" at bounding box center [536, 296] width 201 height 24
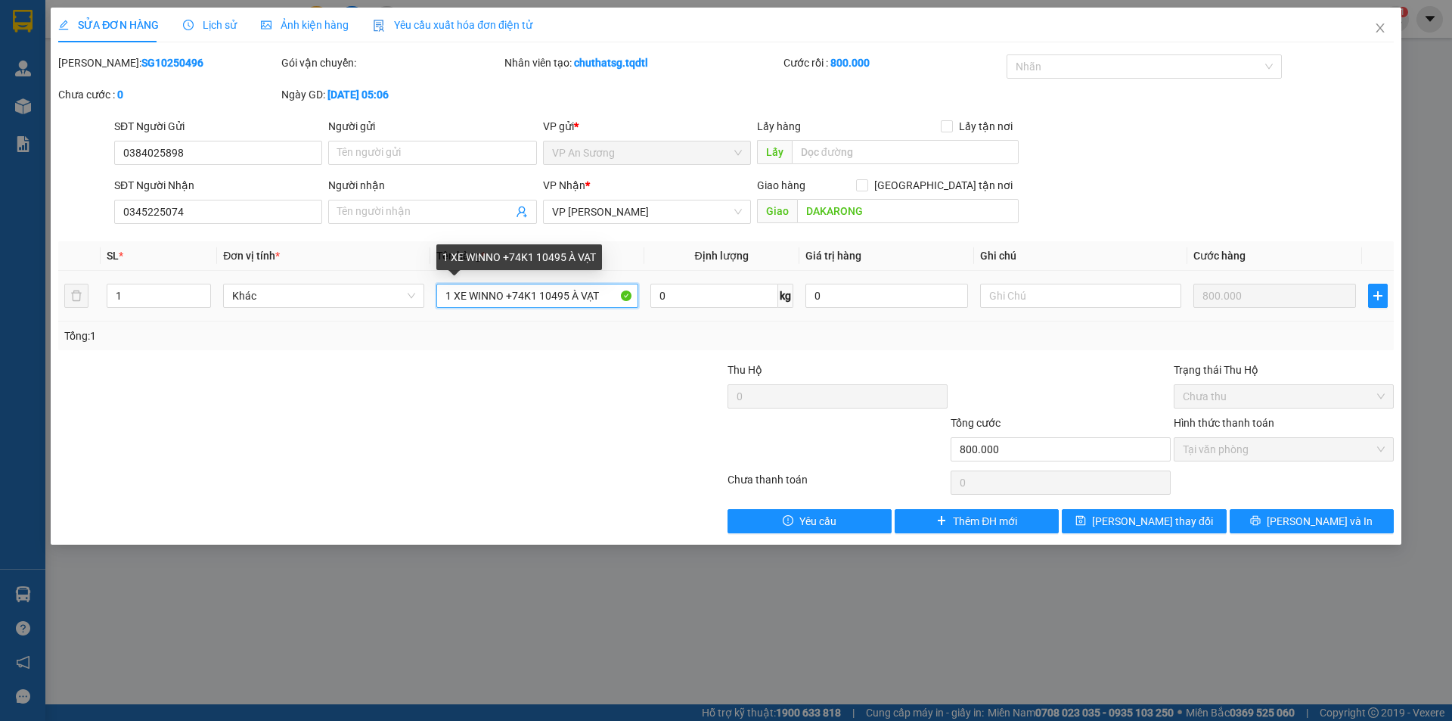
click at [607, 292] on input "1 XE WINNO +74K1 10495 À VẠT" at bounding box center [536, 296] width 201 height 24
type input "1 XE WINNO +74K1 10495+CHÌA KHOÁ + CA VET + 1 TÚI ĐỎ"
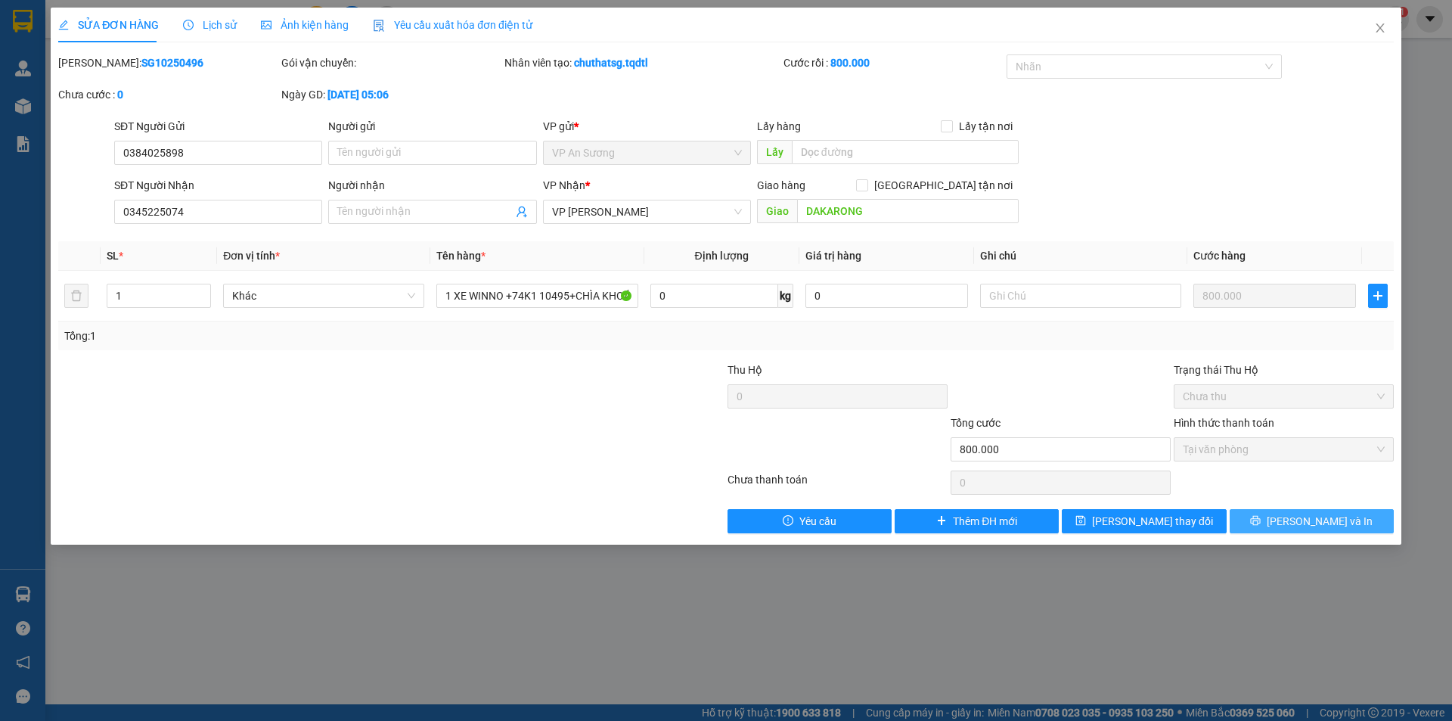
drag, startPoint x: 1271, startPoint y: 526, endPoint x: 1311, endPoint y: 529, distance: 40.2
click at [1279, 526] on button "[PERSON_NAME] và In" at bounding box center [1312, 521] width 164 height 24
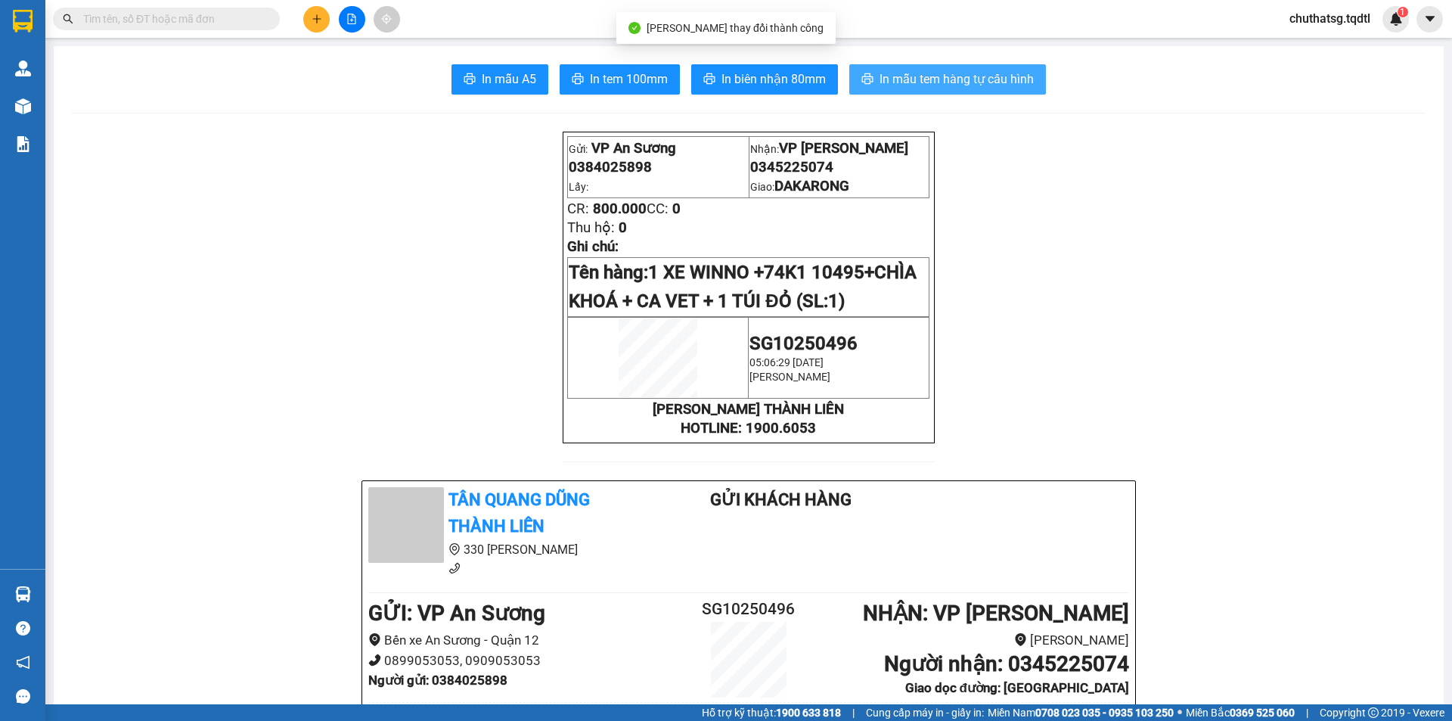
click at [938, 79] on span "In mẫu tem hàng tự cấu hình" at bounding box center [957, 79] width 154 height 19
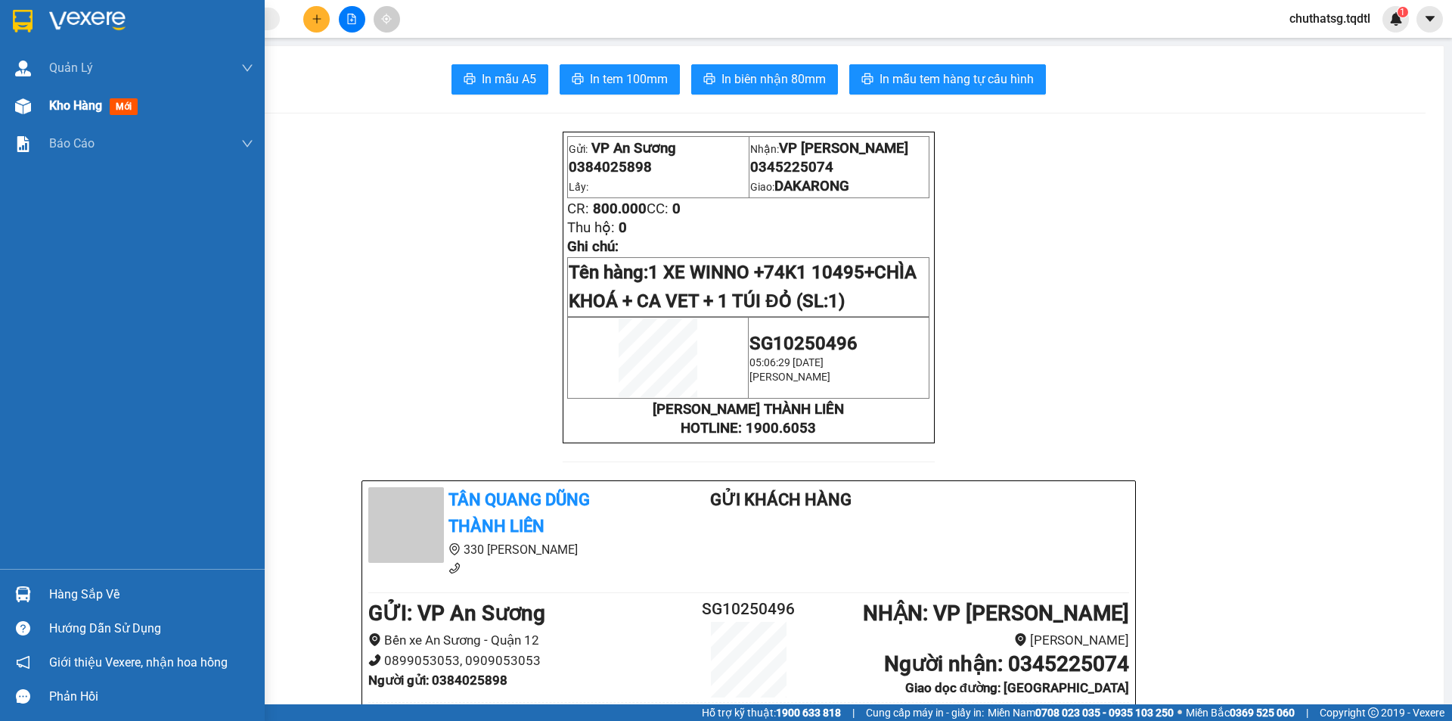
click at [90, 113] on div "Kho hàng mới" at bounding box center [96, 105] width 95 height 19
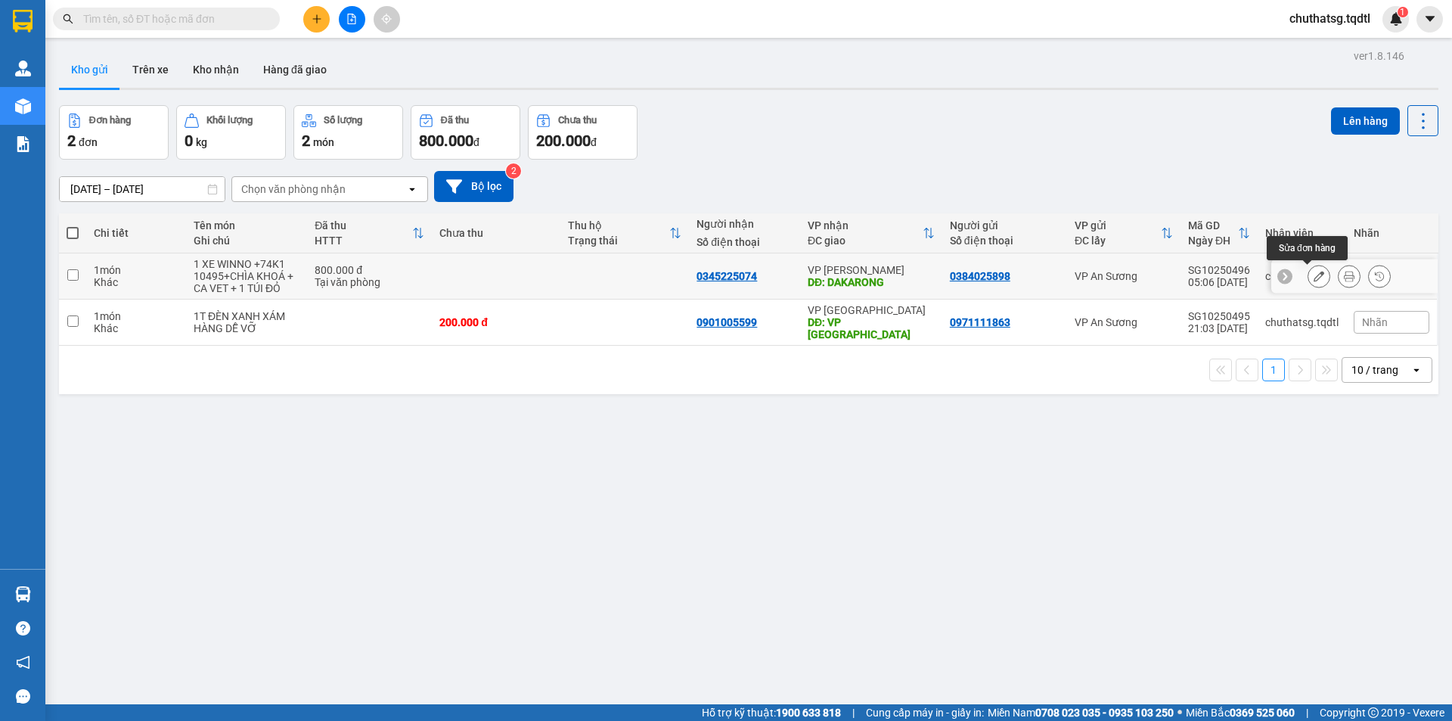
click at [1314, 272] on icon at bounding box center [1319, 276] width 11 height 11
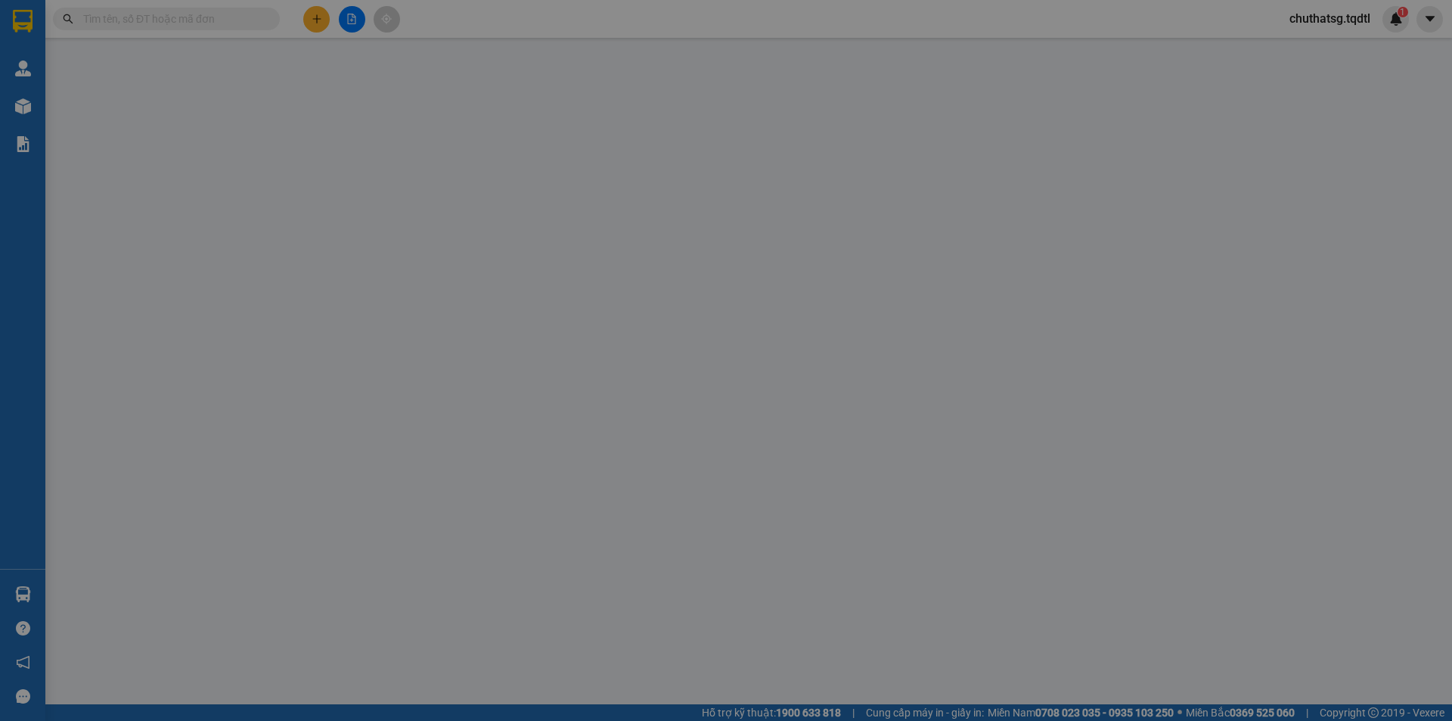
type input "0384025898"
type input "0345225074"
type input "DAKARONG"
type input "800.000"
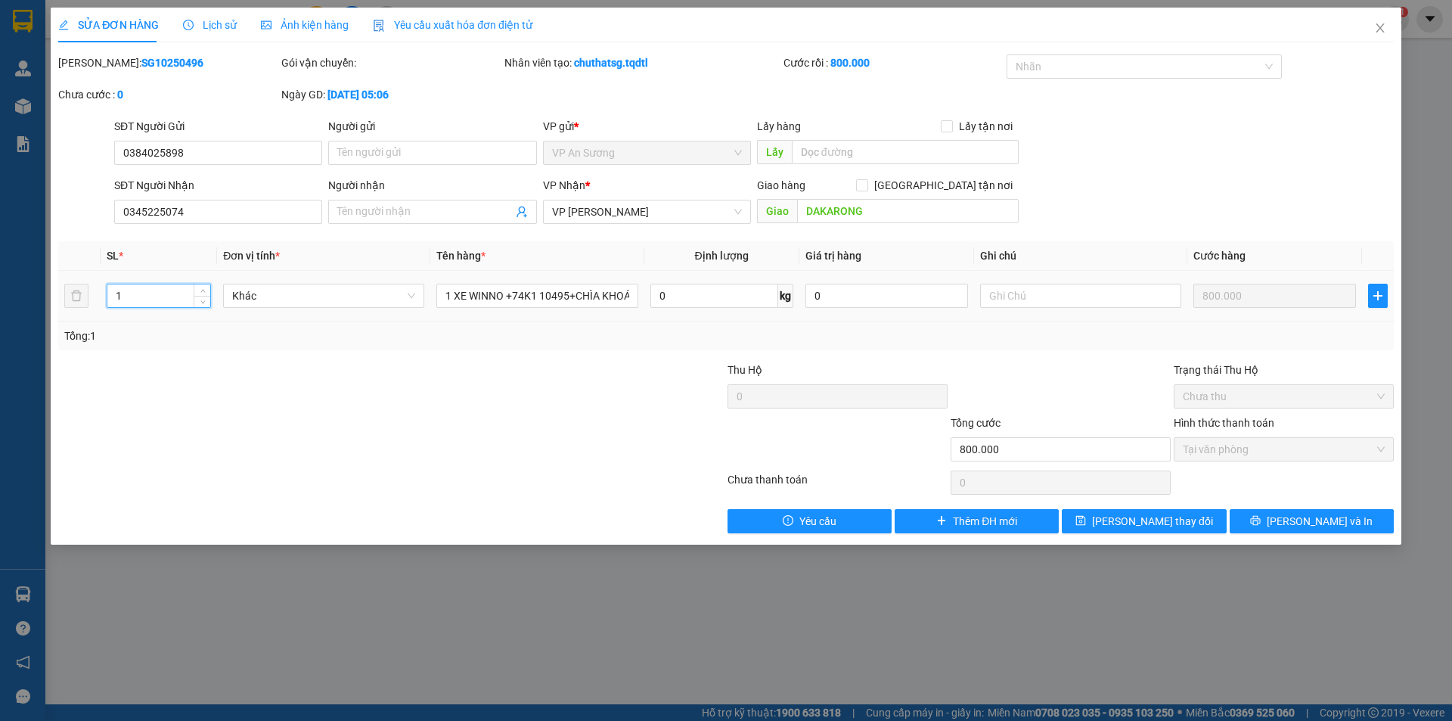
click at [133, 299] on input "1" at bounding box center [158, 295] width 103 height 23
type input "0"
click at [1302, 524] on span "[PERSON_NAME] và In" at bounding box center [1320, 521] width 106 height 17
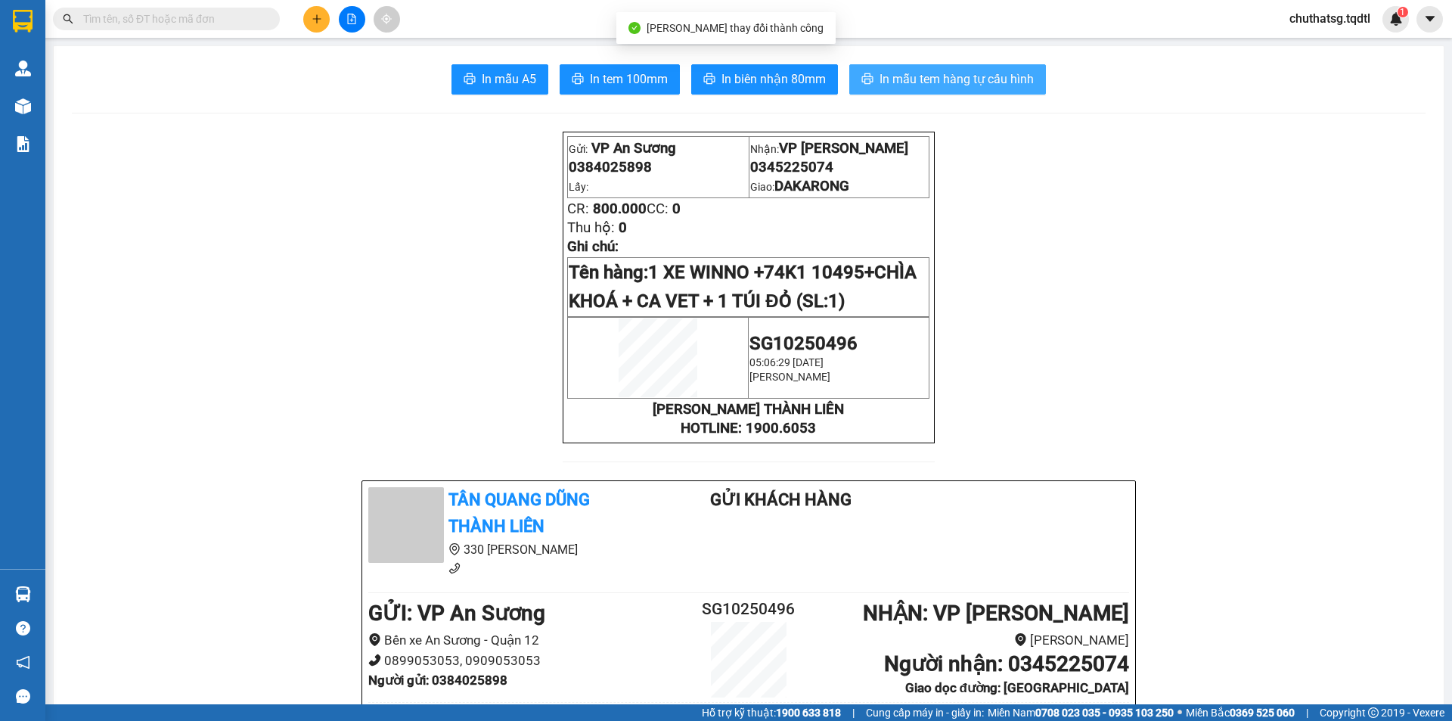
click at [898, 74] on span "In mẫu tem hàng tự cấu hình" at bounding box center [957, 79] width 154 height 19
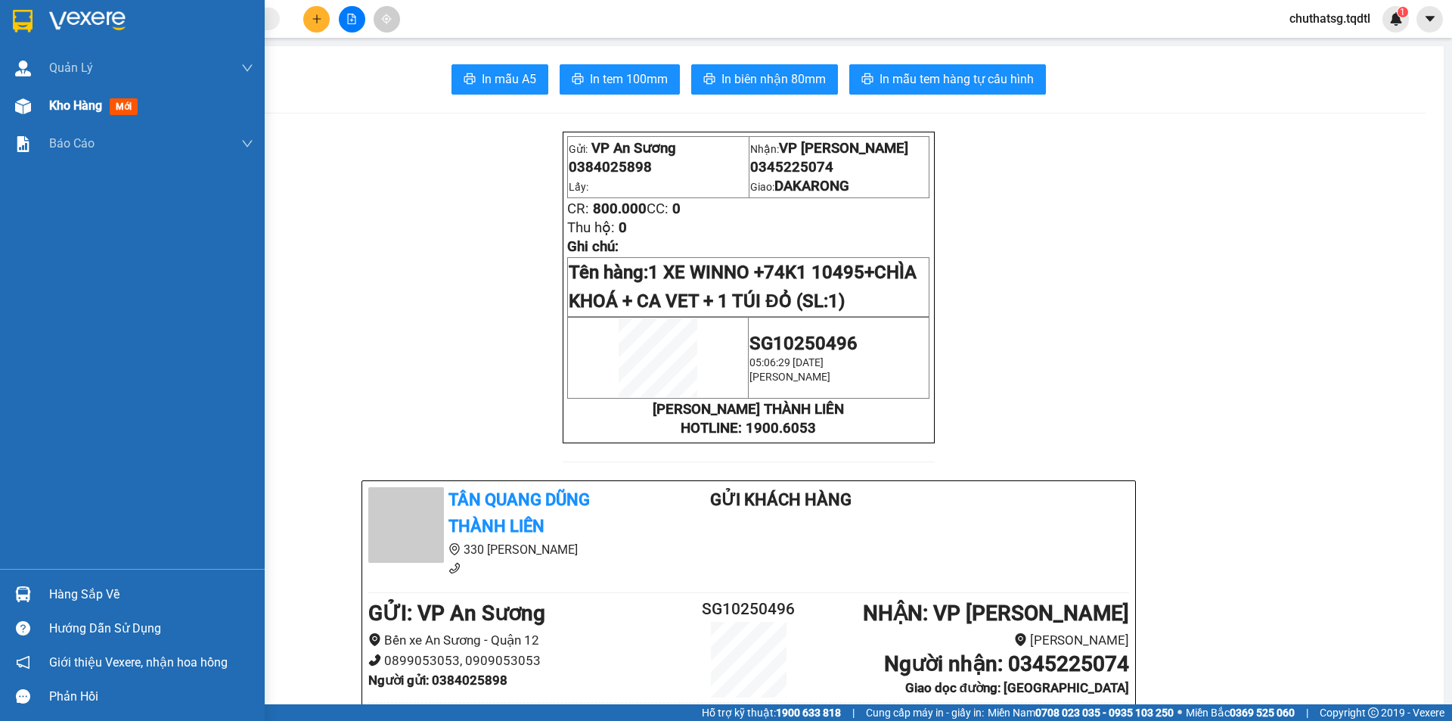
click at [90, 111] on span "Kho hàng" at bounding box center [75, 105] width 53 height 14
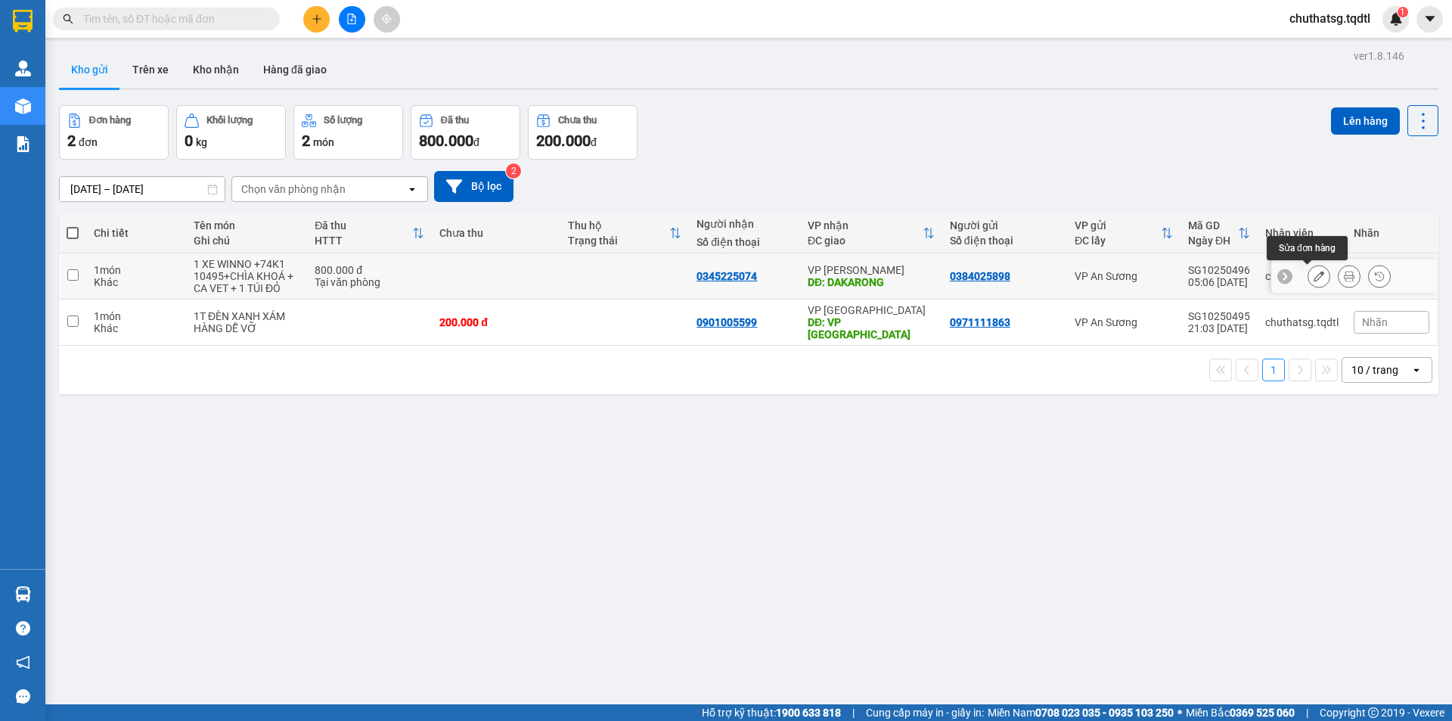
click at [1314, 271] on icon at bounding box center [1319, 276] width 11 height 11
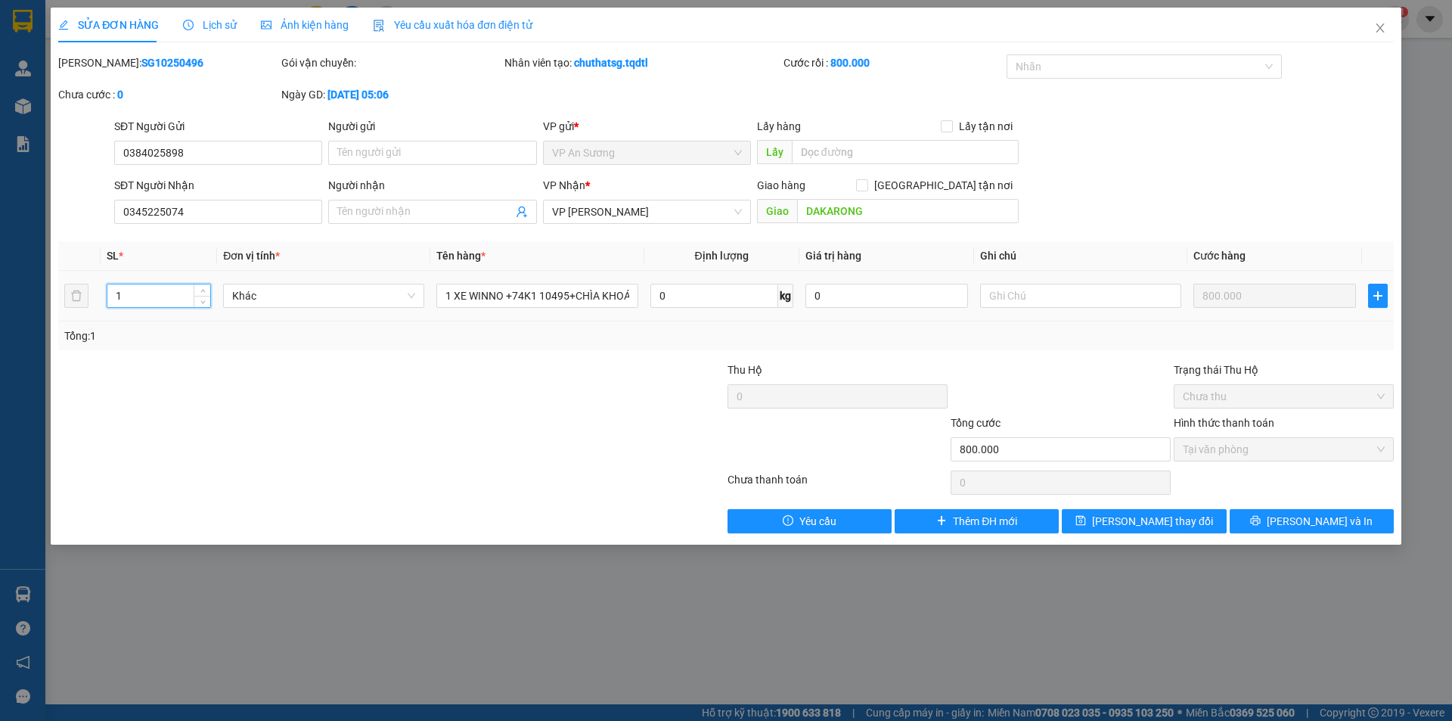
click at [151, 295] on input "1" at bounding box center [158, 295] width 103 height 23
click at [1274, 518] on button "[PERSON_NAME] và In" at bounding box center [1312, 521] width 164 height 24
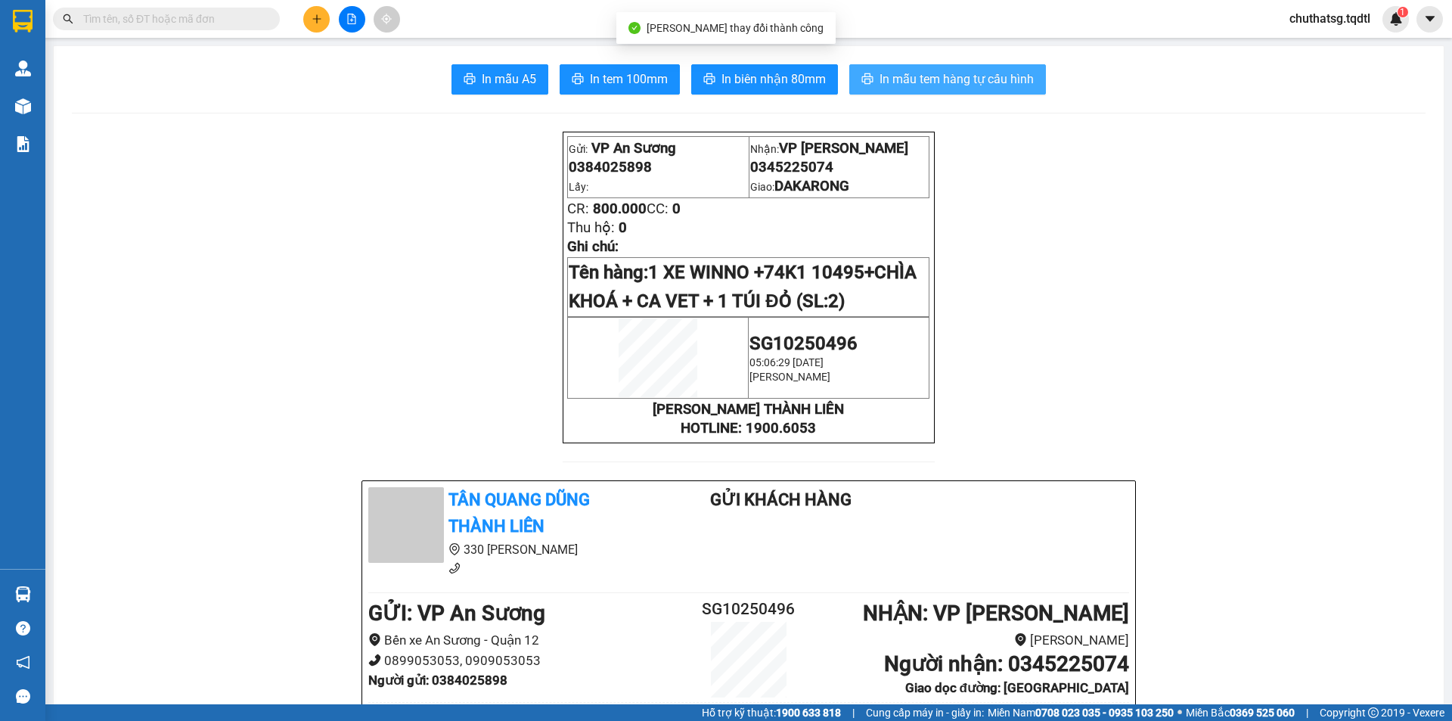
click at [907, 78] on span "In mẫu tem hàng tự cấu hình" at bounding box center [957, 79] width 154 height 19
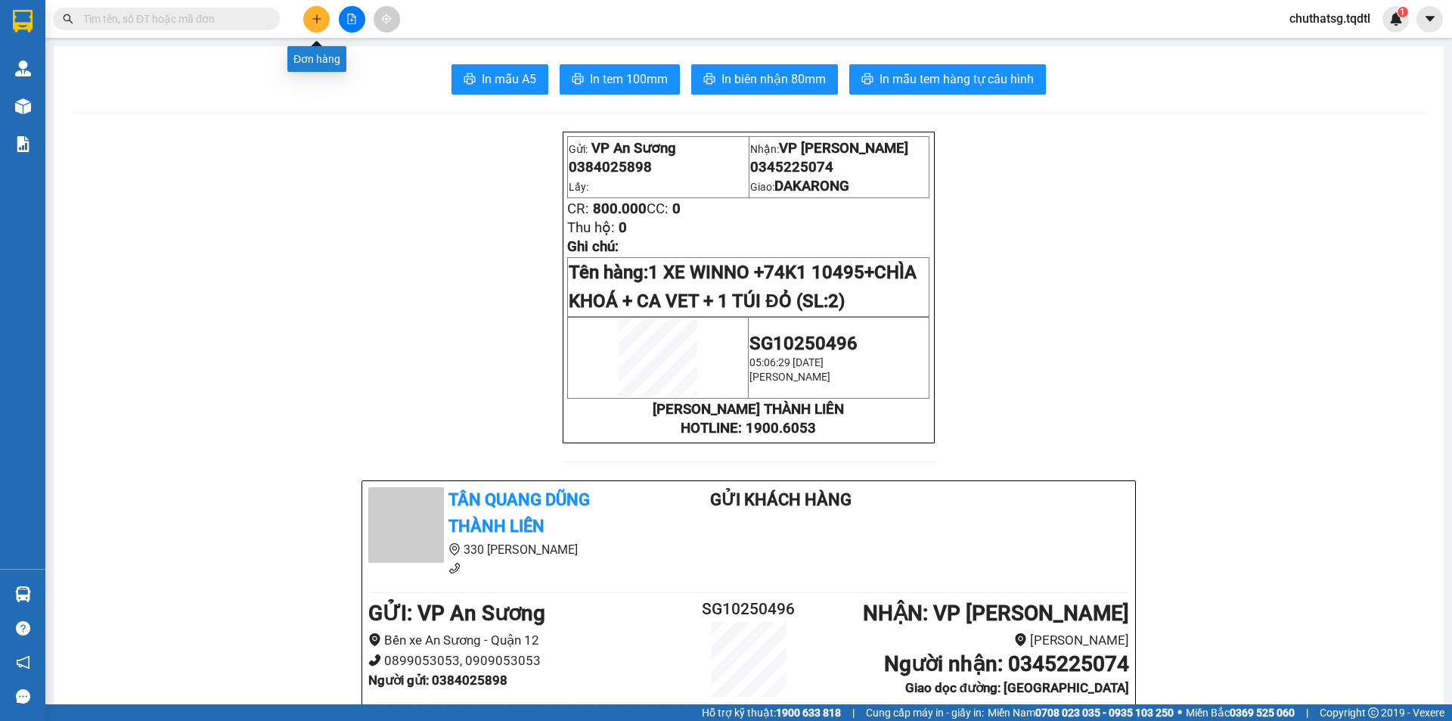
drag, startPoint x: 311, startPoint y: 20, endPoint x: 296, endPoint y: 20, distance: 14.4
click at [303, 20] on div at bounding box center [351, 19] width 113 height 26
click at [317, 14] on icon "plus" at bounding box center [317, 19] width 11 height 11
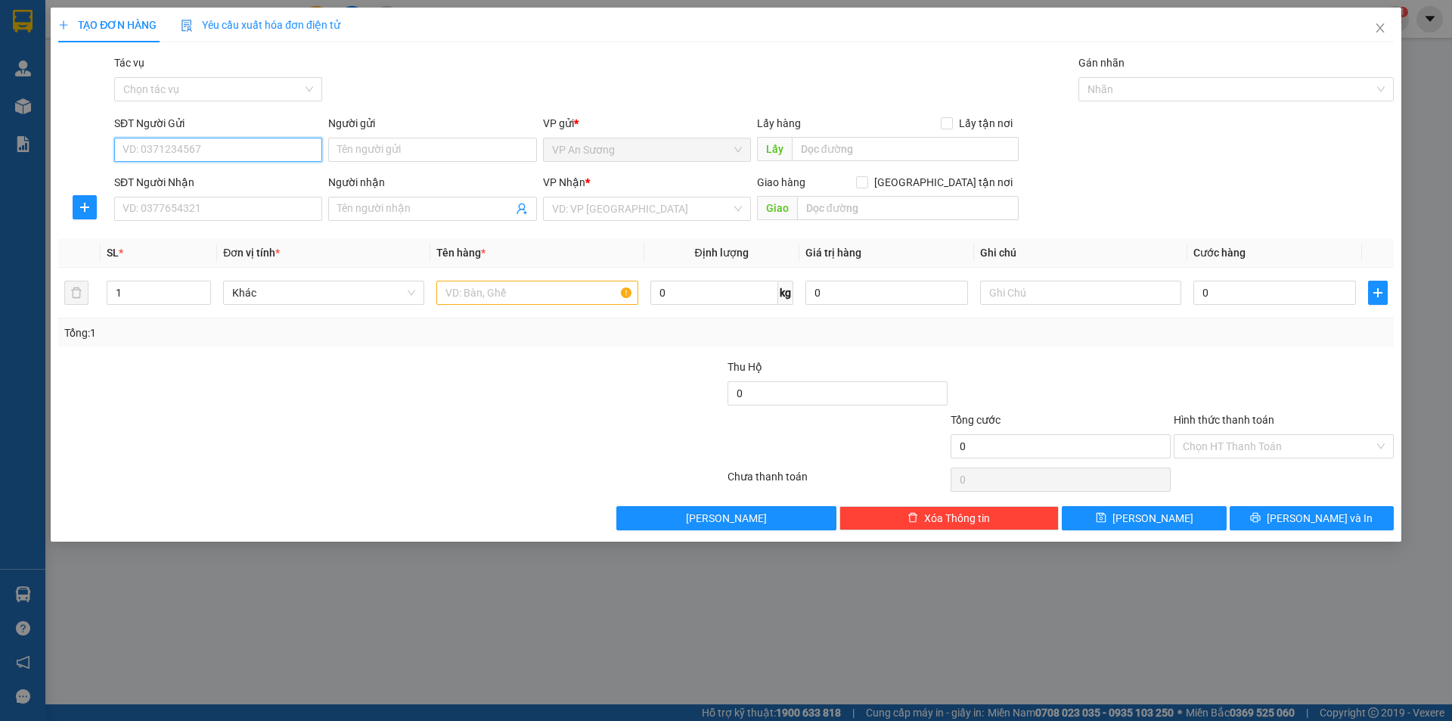
click at [225, 147] on input "SĐT Người Gửi" at bounding box center [218, 150] width 208 height 24
type input "0396145284"
drag, startPoint x: 303, startPoint y: 223, endPoint x: 301, endPoint y: 215, distance: 8.6
click at [301, 215] on div "SĐT Người Nhận VD: 0377654321" at bounding box center [218, 200] width 208 height 53
click at [265, 211] on input "SĐT Người Nhận" at bounding box center [218, 209] width 208 height 24
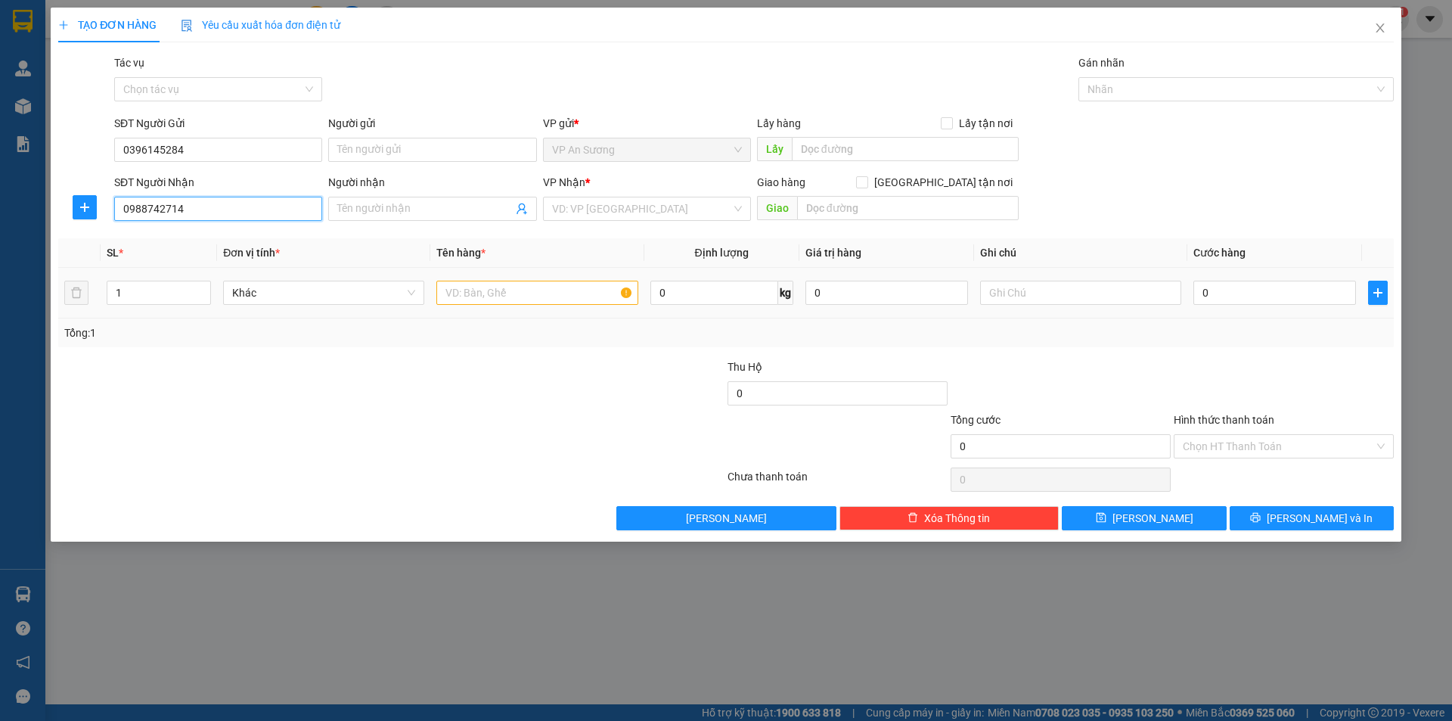
type input "0988742714"
click at [482, 296] on input "text" at bounding box center [536, 293] width 201 height 24
type input "1T XỐP"
click at [588, 213] on input "search" at bounding box center [641, 208] width 179 height 23
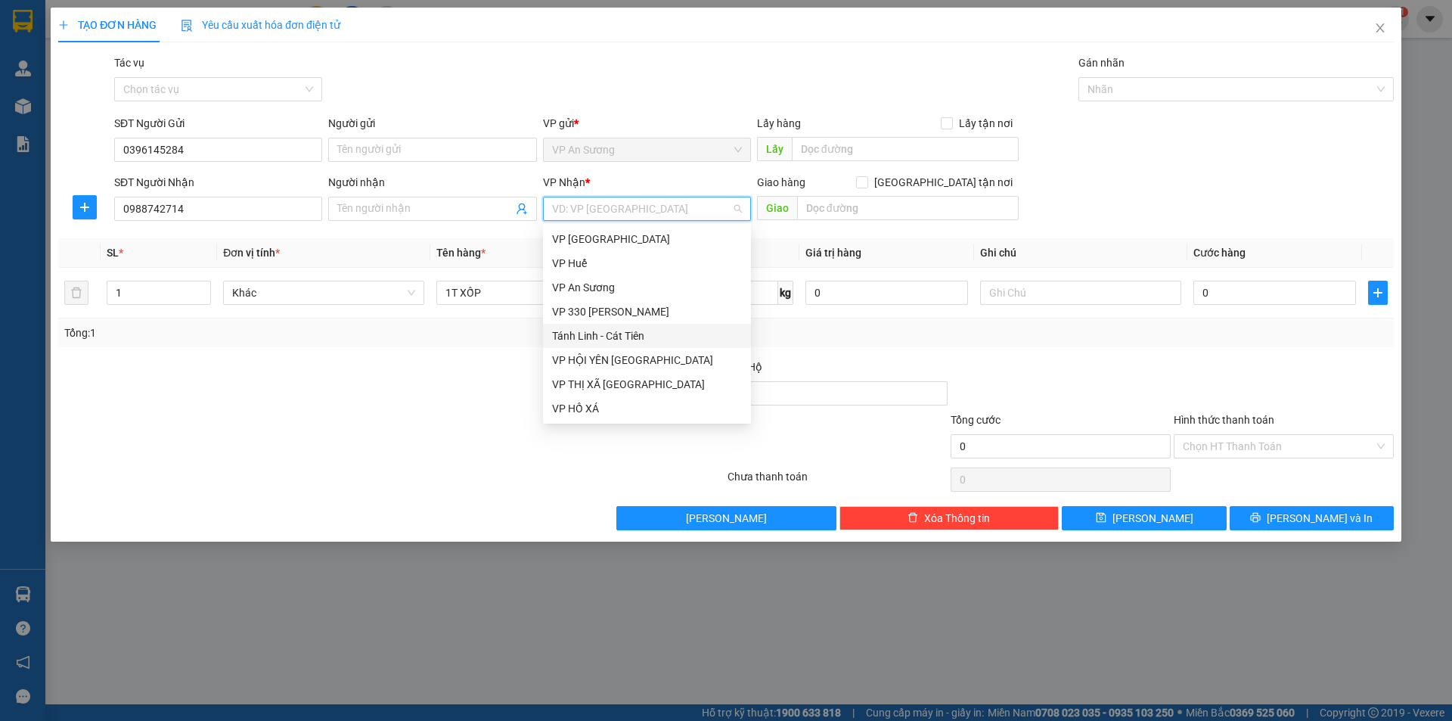
type input "V"
click at [641, 473] on div "VP [PERSON_NAME]" at bounding box center [647, 481] width 190 height 17
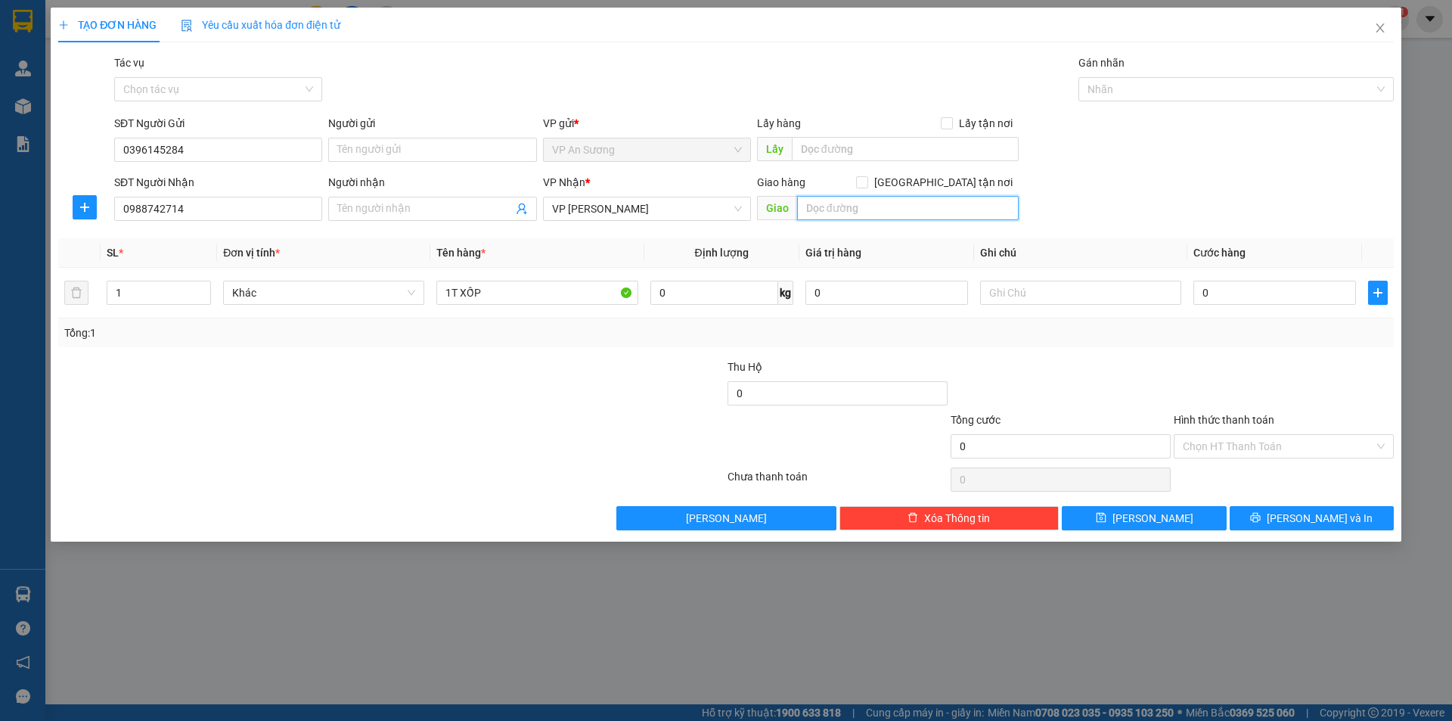
click at [853, 208] on input "text" at bounding box center [908, 208] width 222 height 24
type input "TÂN LONG"
click at [1206, 279] on div "0" at bounding box center [1274, 293] width 163 height 30
drag, startPoint x: 1212, startPoint y: 286, endPoint x: 1222, endPoint y: 288, distance: 10.8
click at [1216, 287] on div "0" at bounding box center [1274, 293] width 163 height 30
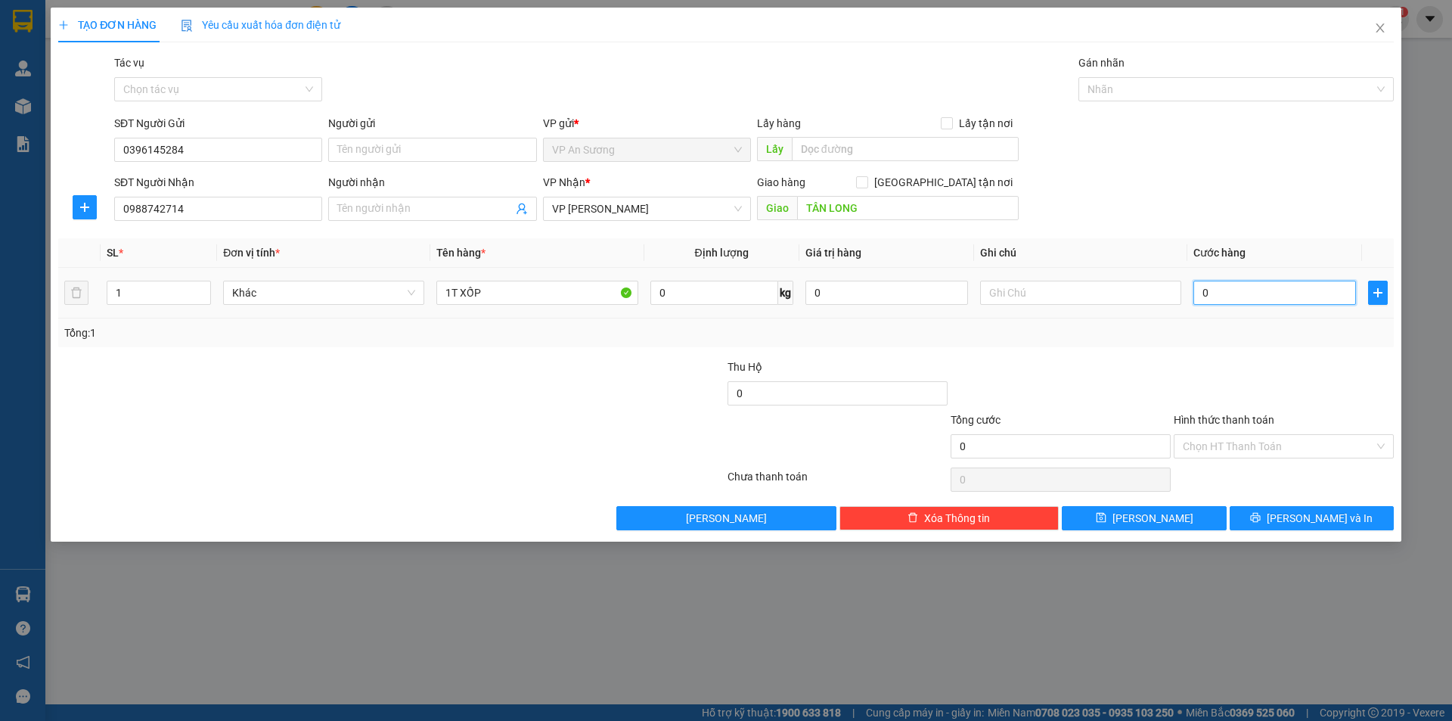
click at [1222, 288] on input "0" at bounding box center [1274, 293] width 163 height 24
type input "1"
type input "15"
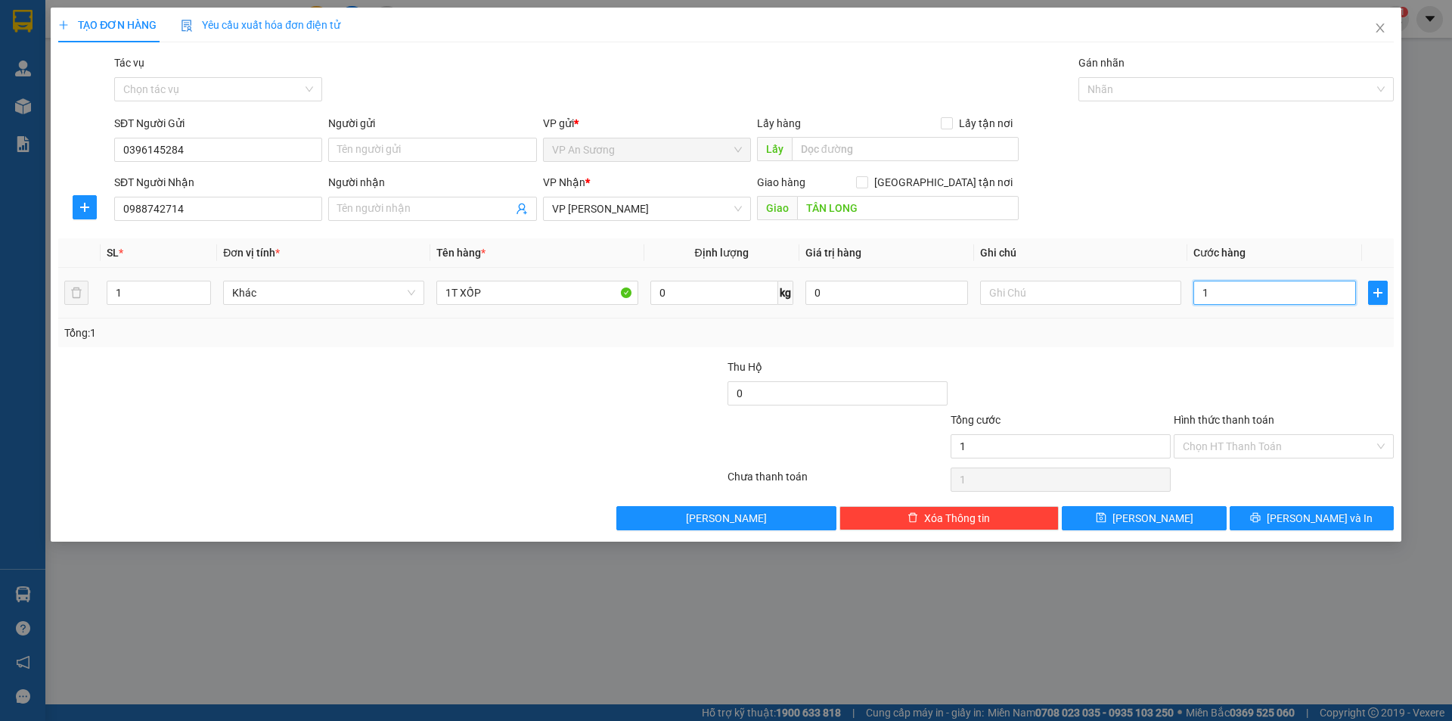
type input "15"
type input "150"
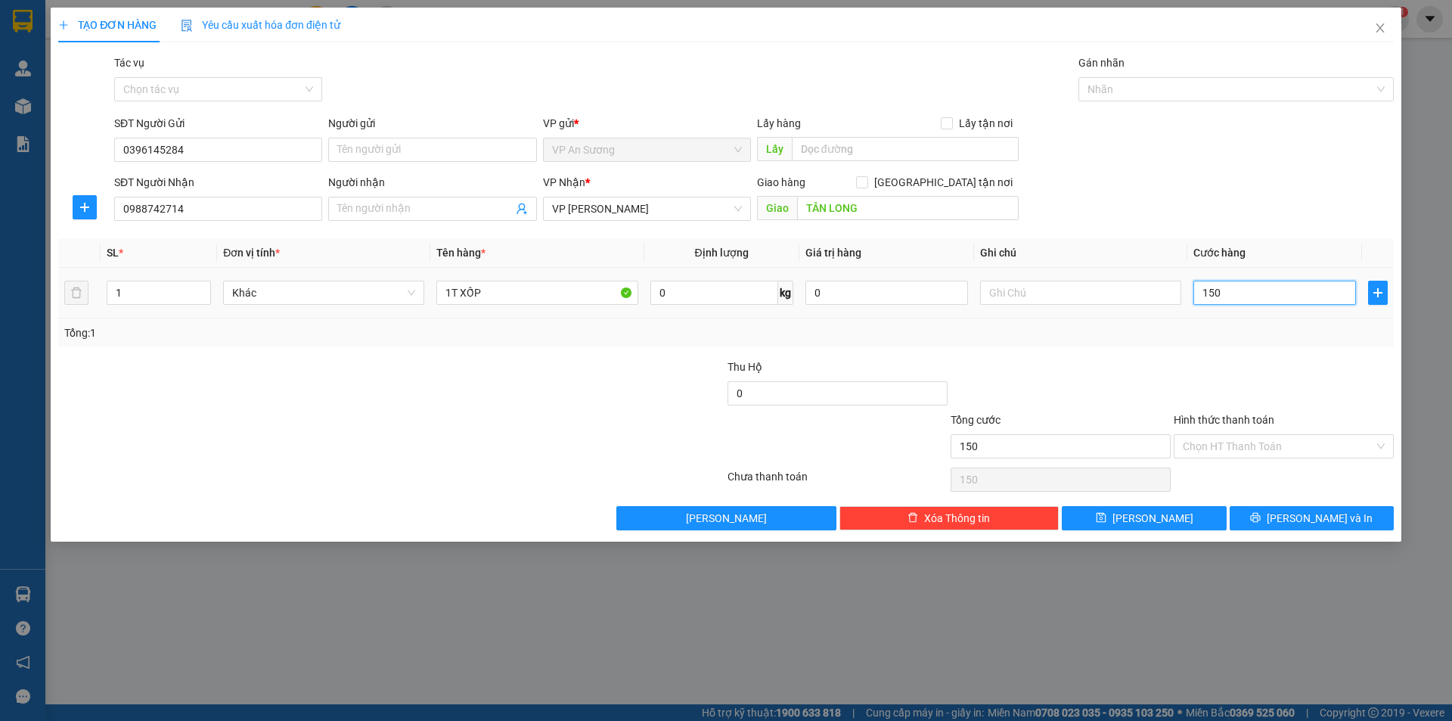
type input "1.500"
type input "15.000"
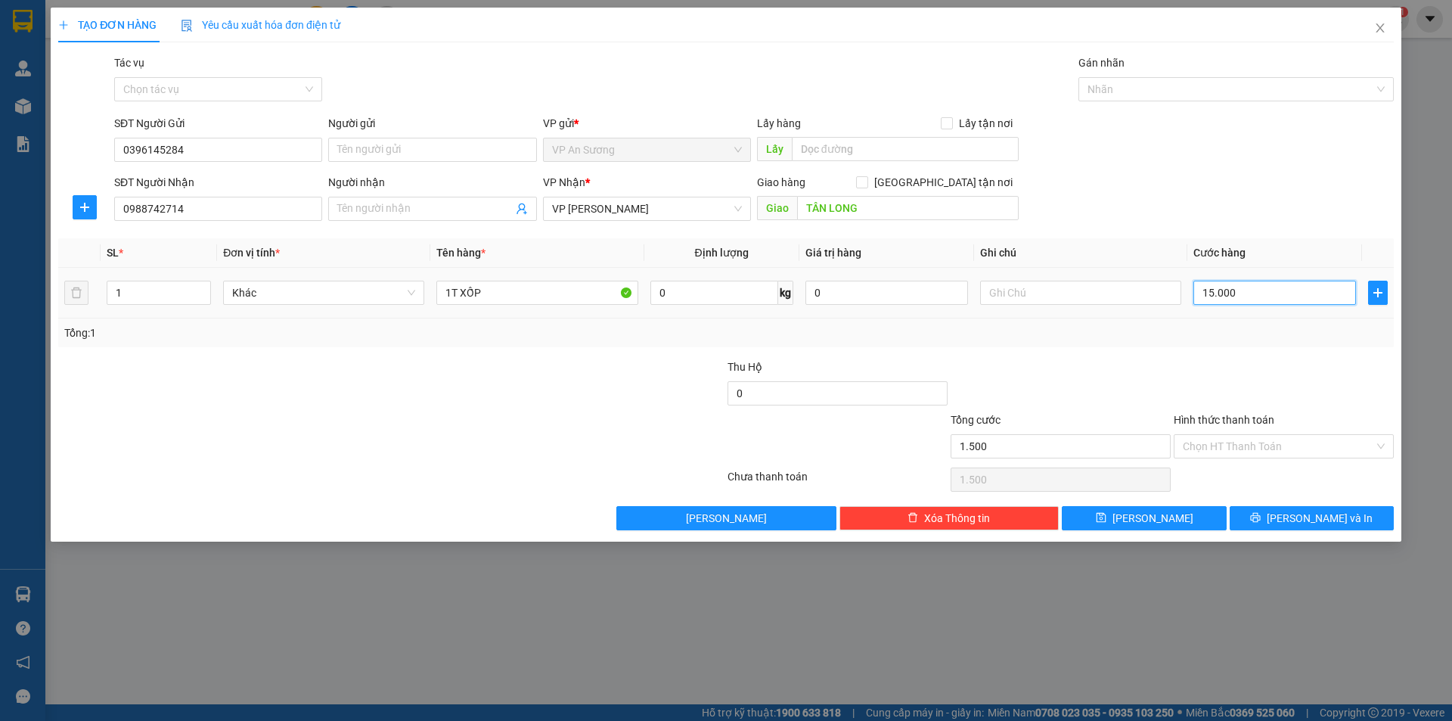
type input "15.000"
type input "150.000"
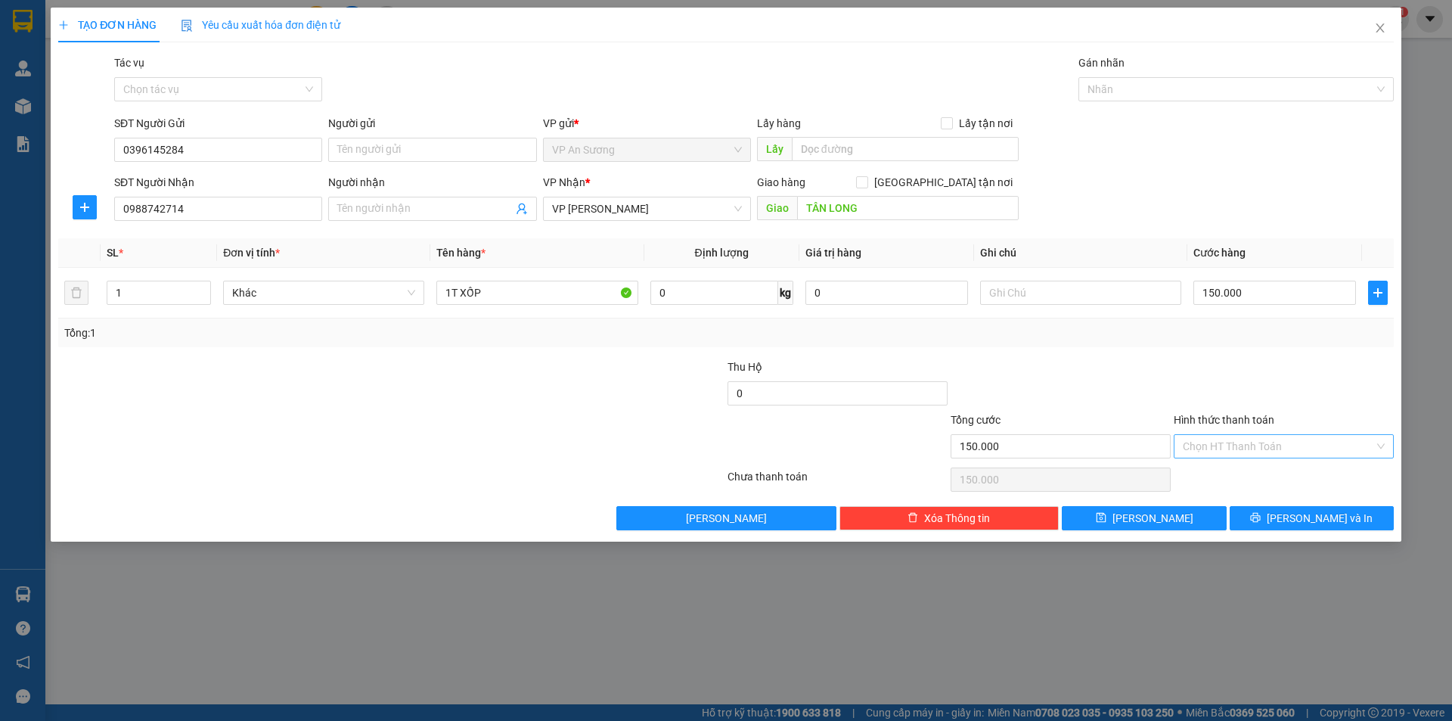
drag, startPoint x: 1353, startPoint y: 444, endPoint x: 1348, endPoint y: 452, distance: 8.8
click at [1352, 445] on input "Hình thức thanh toán" at bounding box center [1278, 446] width 191 height 23
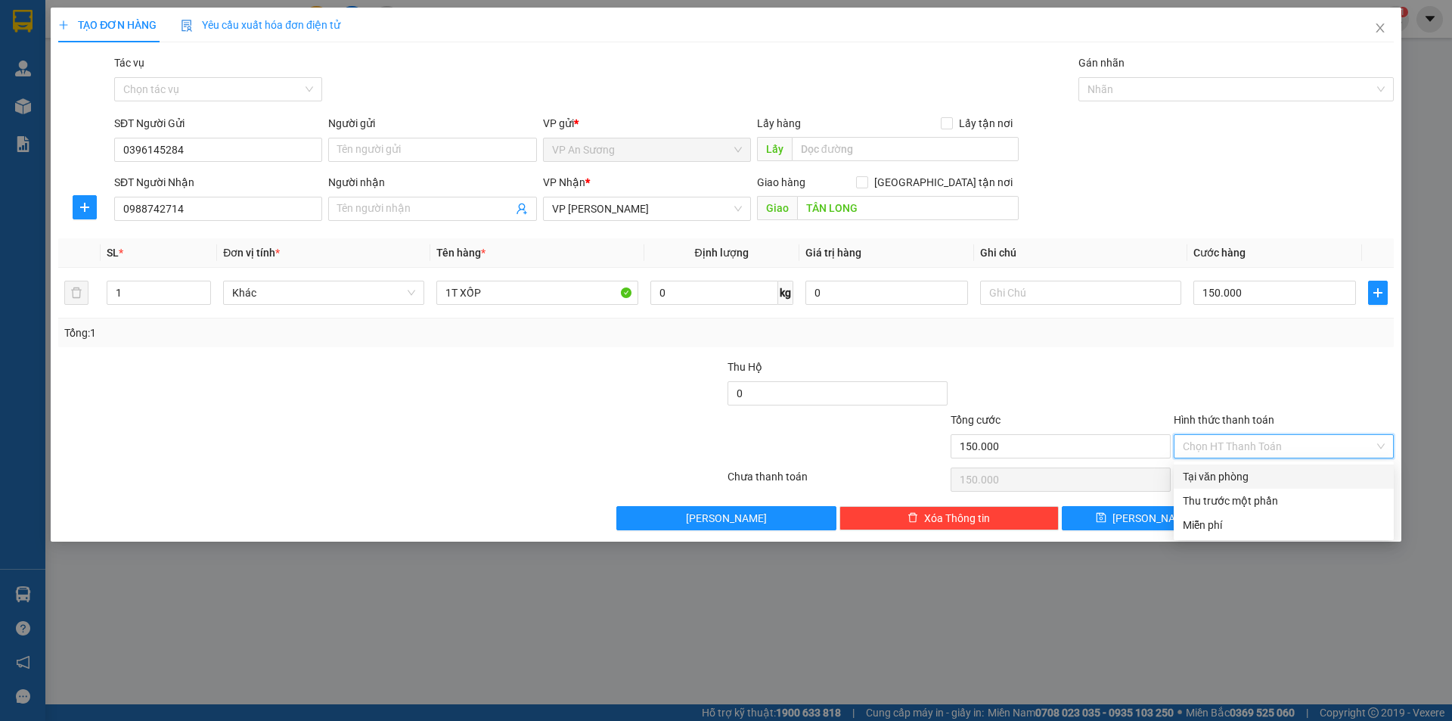
click at [1266, 483] on div "Tại văn phòng" at bounding box center [1284, 476] width 202 height 17
type input "0"
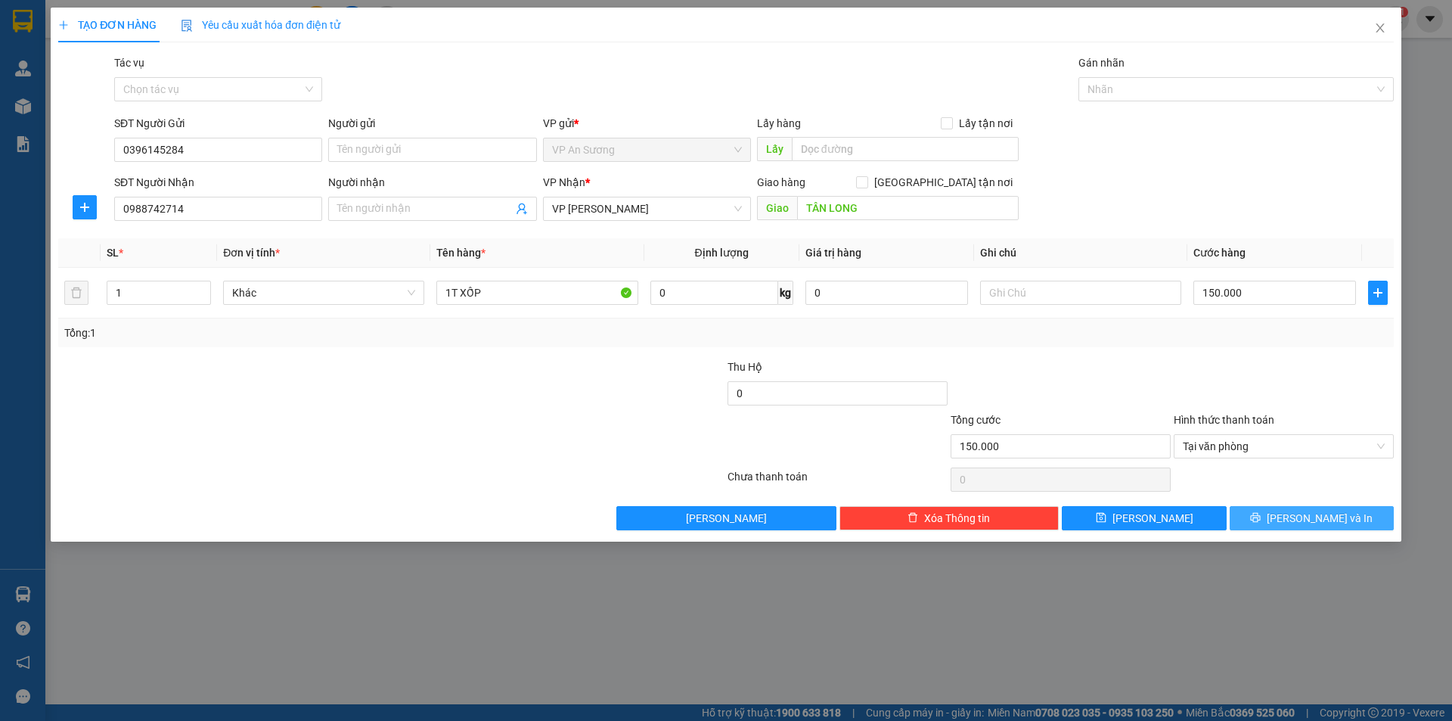
click at [1302, 515] on span "[PERSON_NAME] và In" at bounding box center [1320, 518] width 106 height 17
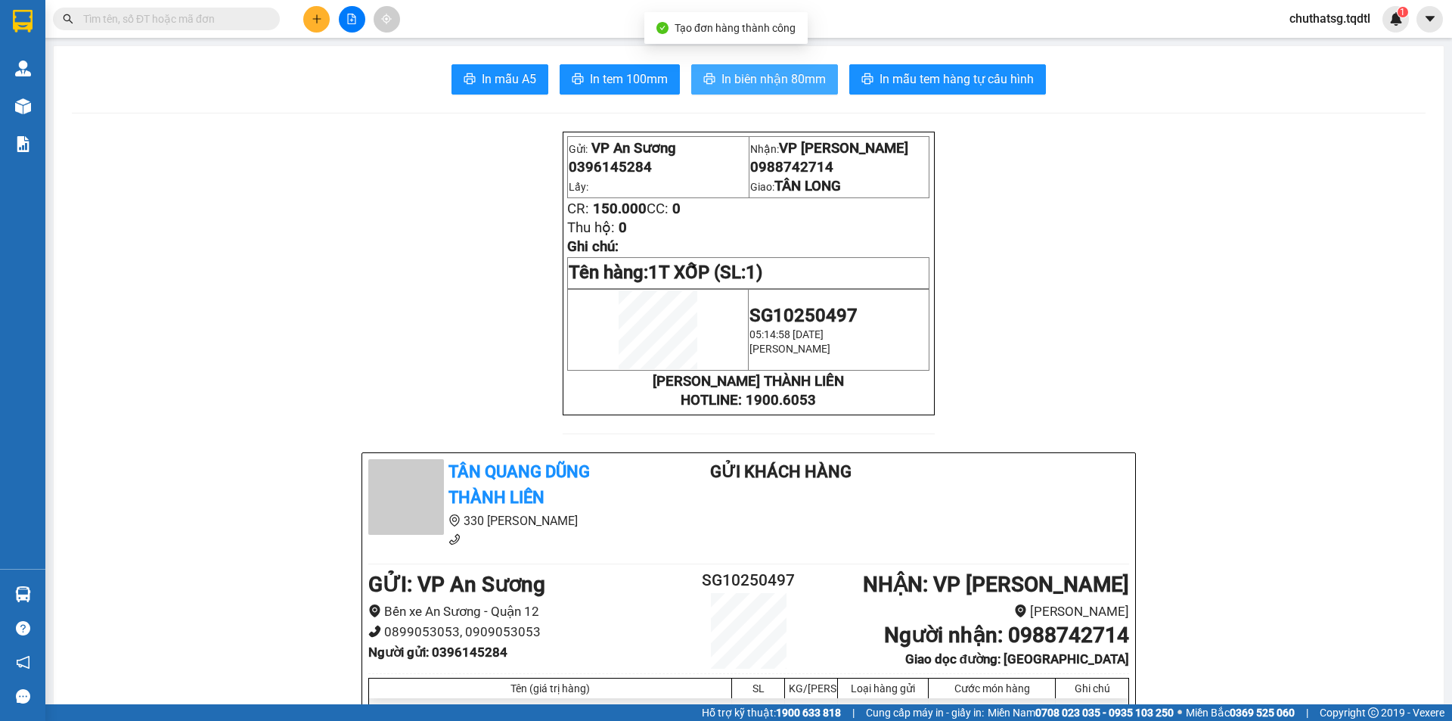
click at [800, 81] on span "In biên nhận 80mm" at bounding box center [774, 79] width 104 height 19
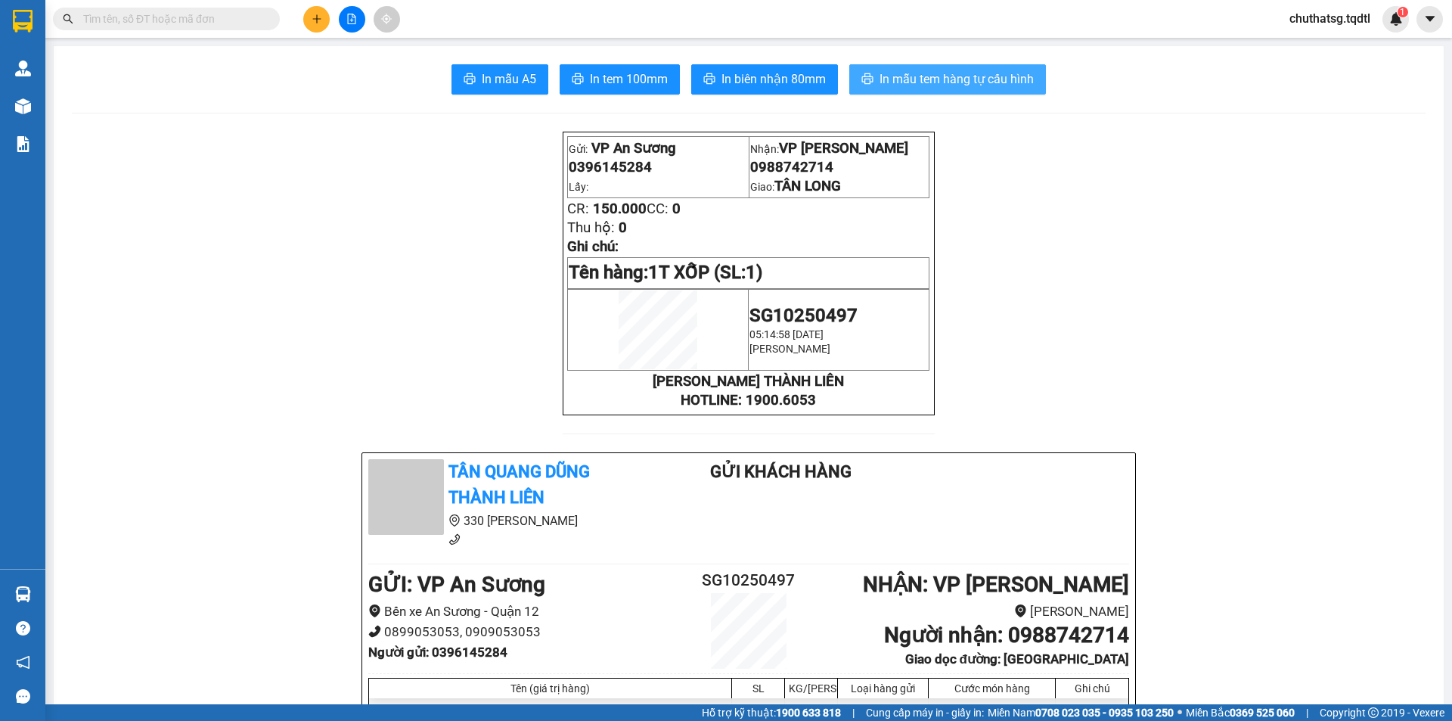
click at [929, 85] on span "In mẫu tem hàng tự cấu hình" at bounding box center [957, 79] width 154 height 19
